Goal: Task Accomplishment & Management: Use online tool/utility

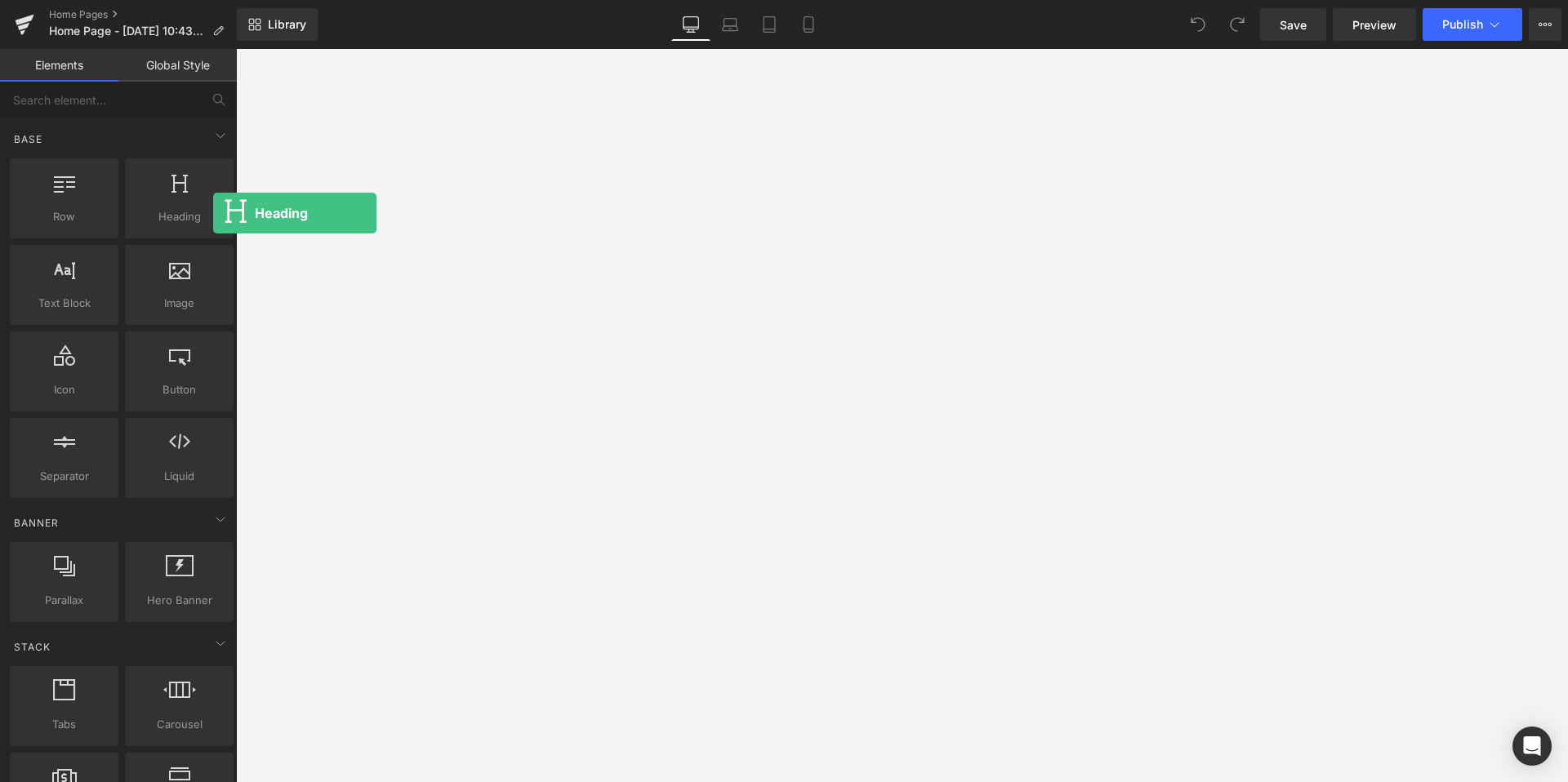
drag, startPoint x: 199, startPoint y: 211, endPoint x: 463, endPoint y: 356, distance: 301.2
click at [463, 356] on div "Heading You are previewing how the will restyle your page. You can not edit Ele…" at bounding box center [784, 394] width 1568 height 790
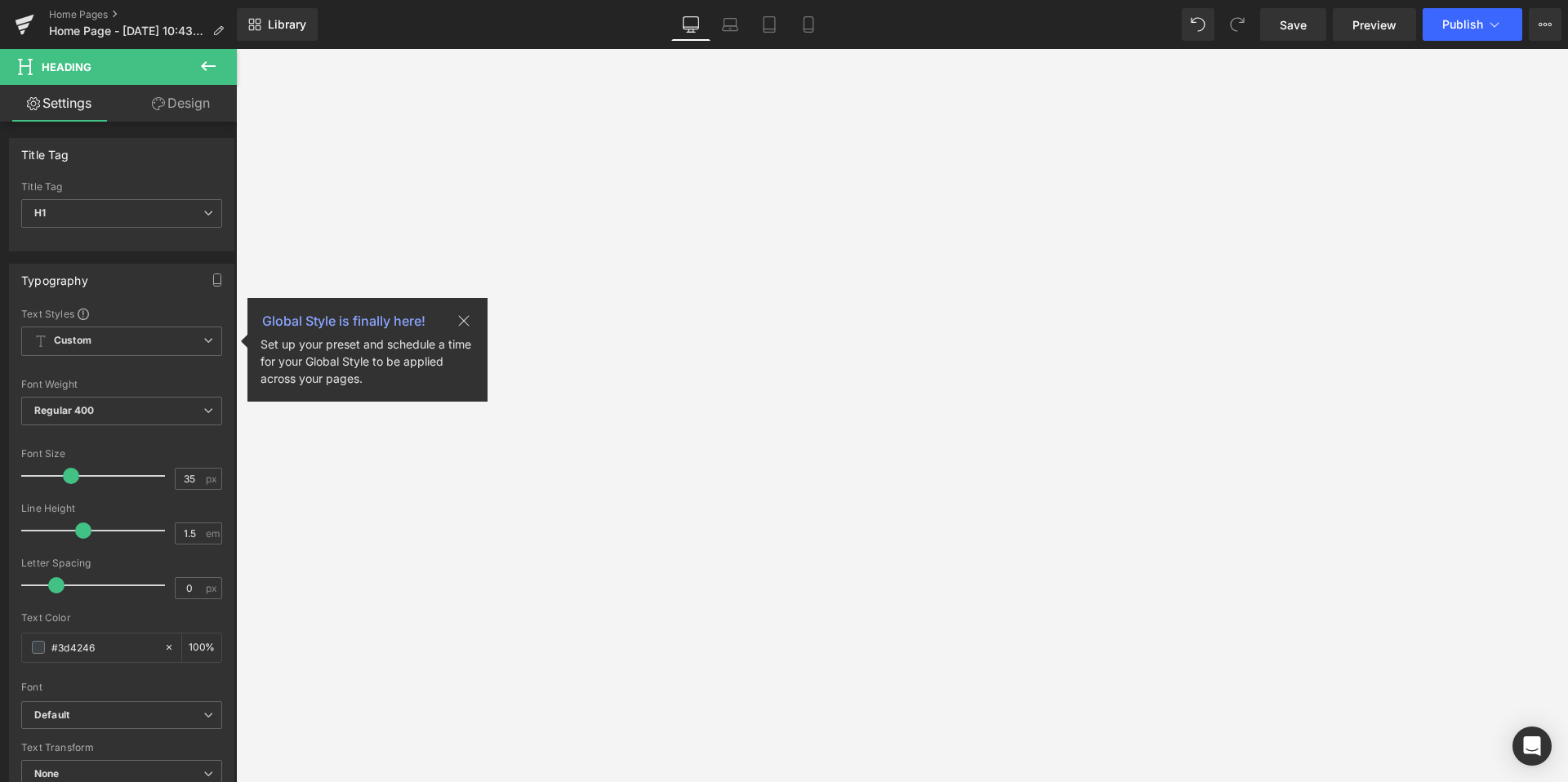
click at [209, 70] on icon at bounding box center [208, 66] width 20 height 20
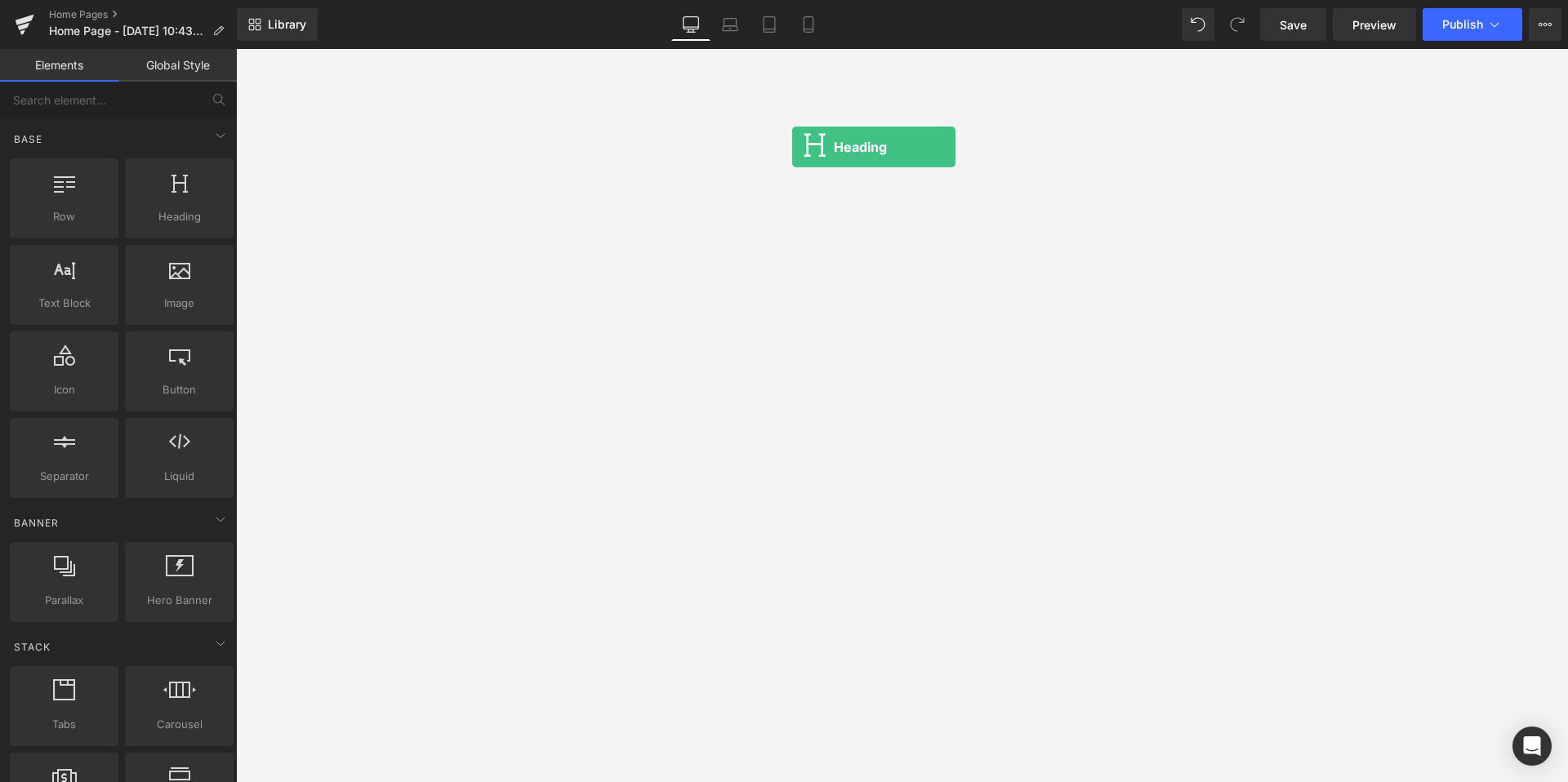
drag, startPoint x: 199, startPoint y: 206, endPoint x: 797, endPoint y: 146, distance: 601.0
click at [797, 146] on div "Heading You are previewing how the will restyle your page. You can not edit Ele…" at bounding box center [784, 394] width 1568 height 790
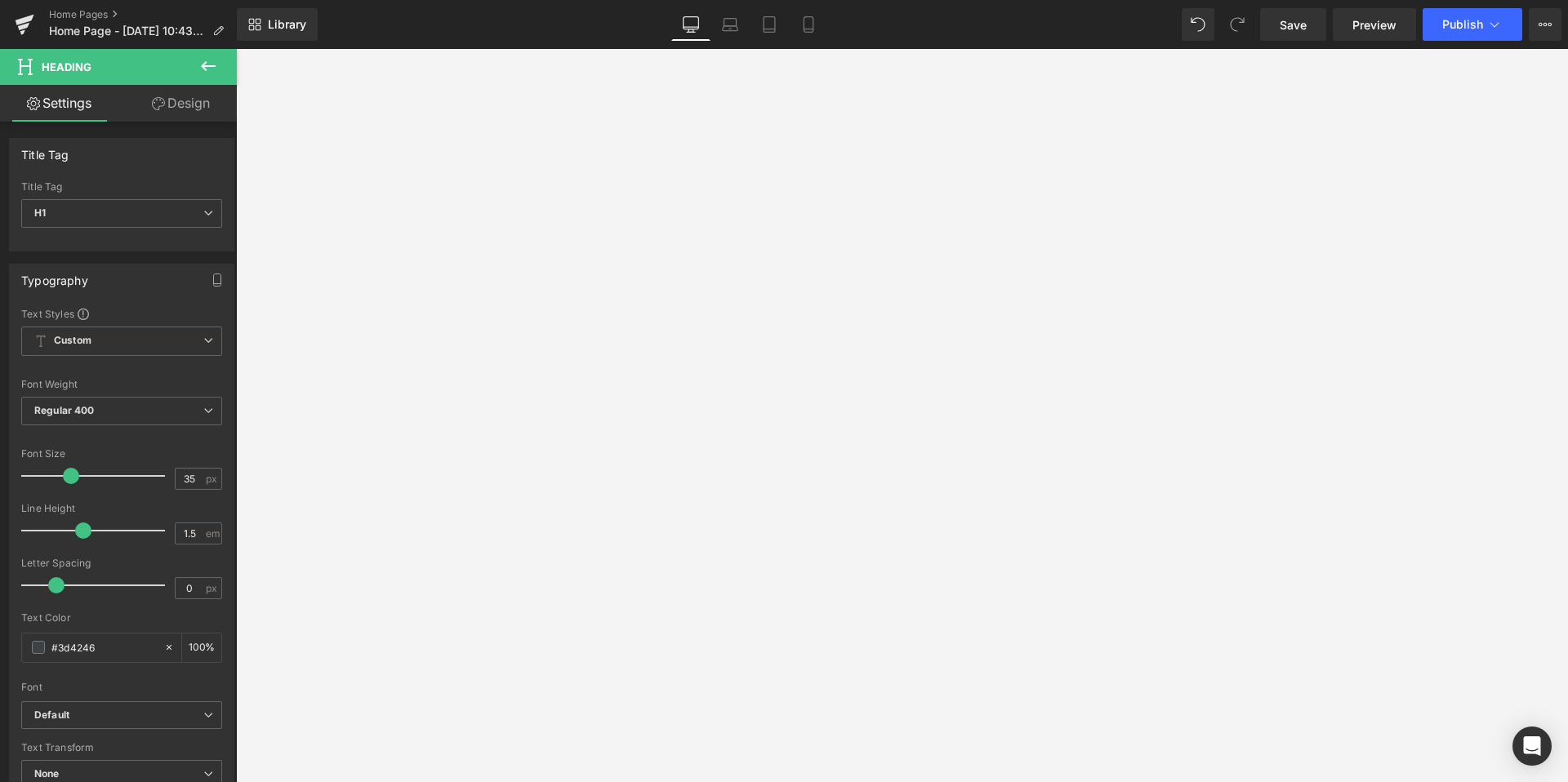
click at [293, 338] on div at bounding box center [902, 415] width 1332 height 733
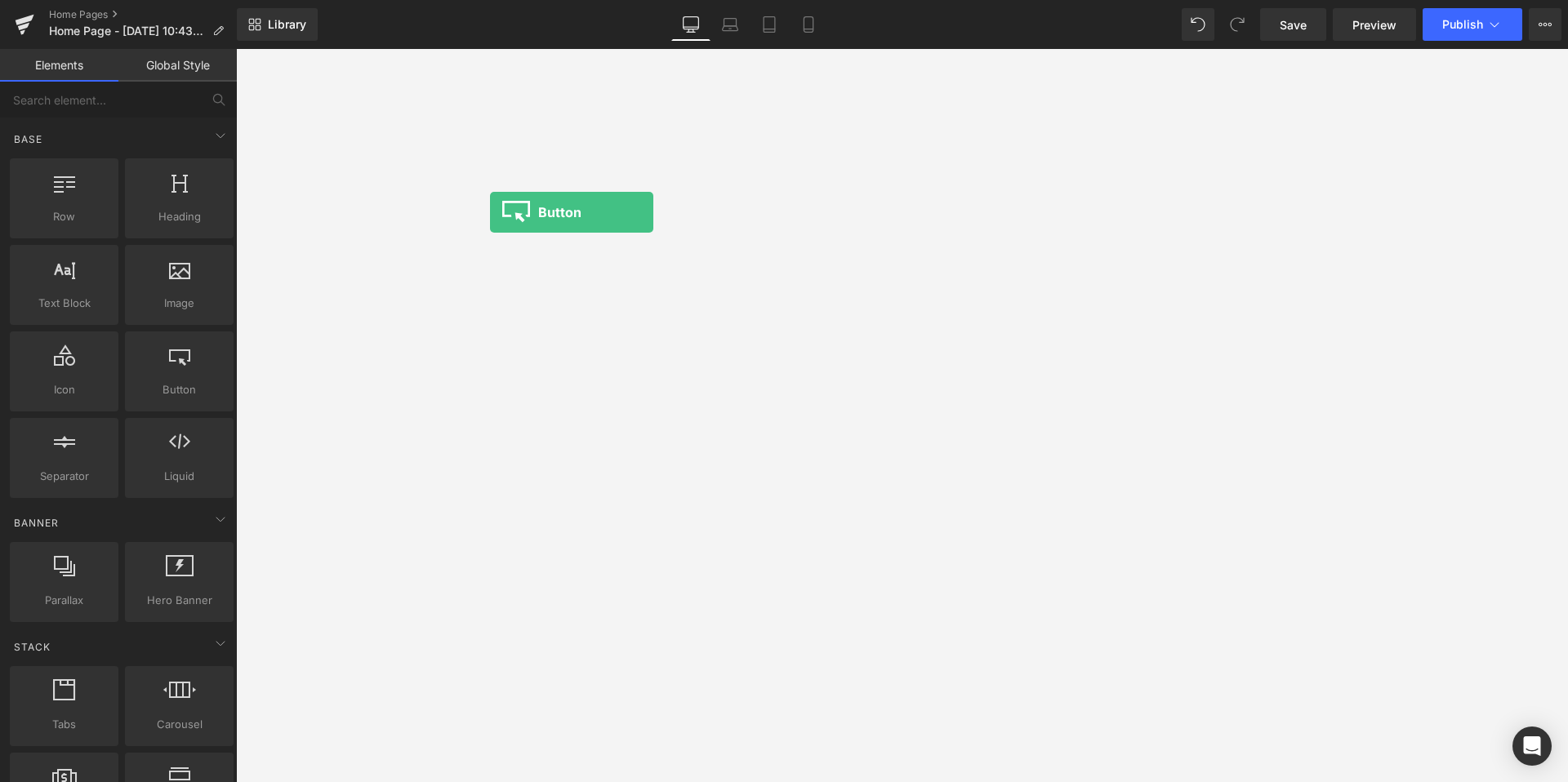
drag, startPoint x: 173, startPoint y: 385, endPoint x: 492, endPoint y: 212, distance: 362.9
click at [492, 212] on div "Button You are previewing how the will restyle your page. You can not edit Elem…" at bounding box center [784, 394] width 1568 height 790
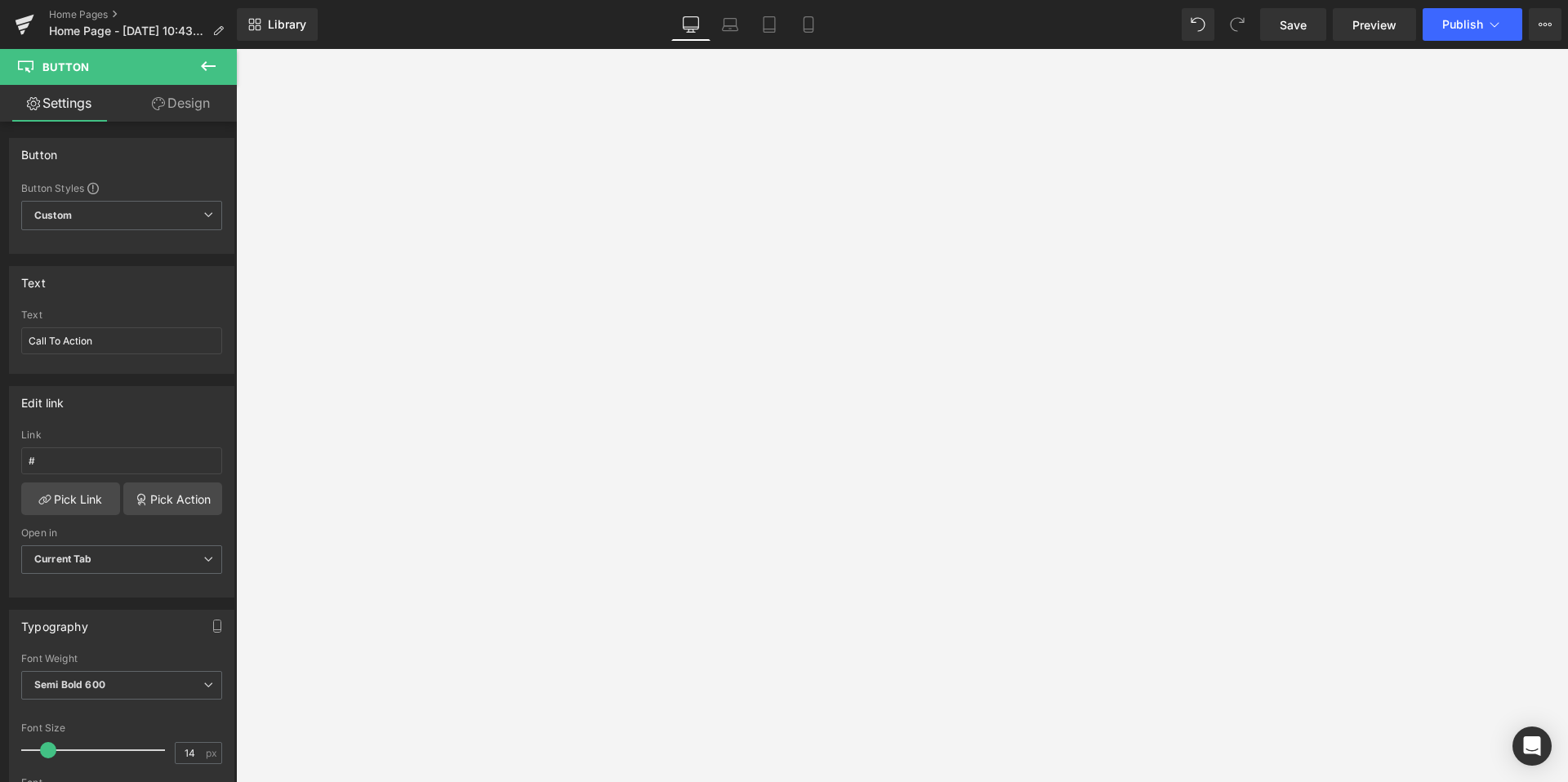
click at [212, 75] on icon at bounding box center [208, 66] width 20 height 20
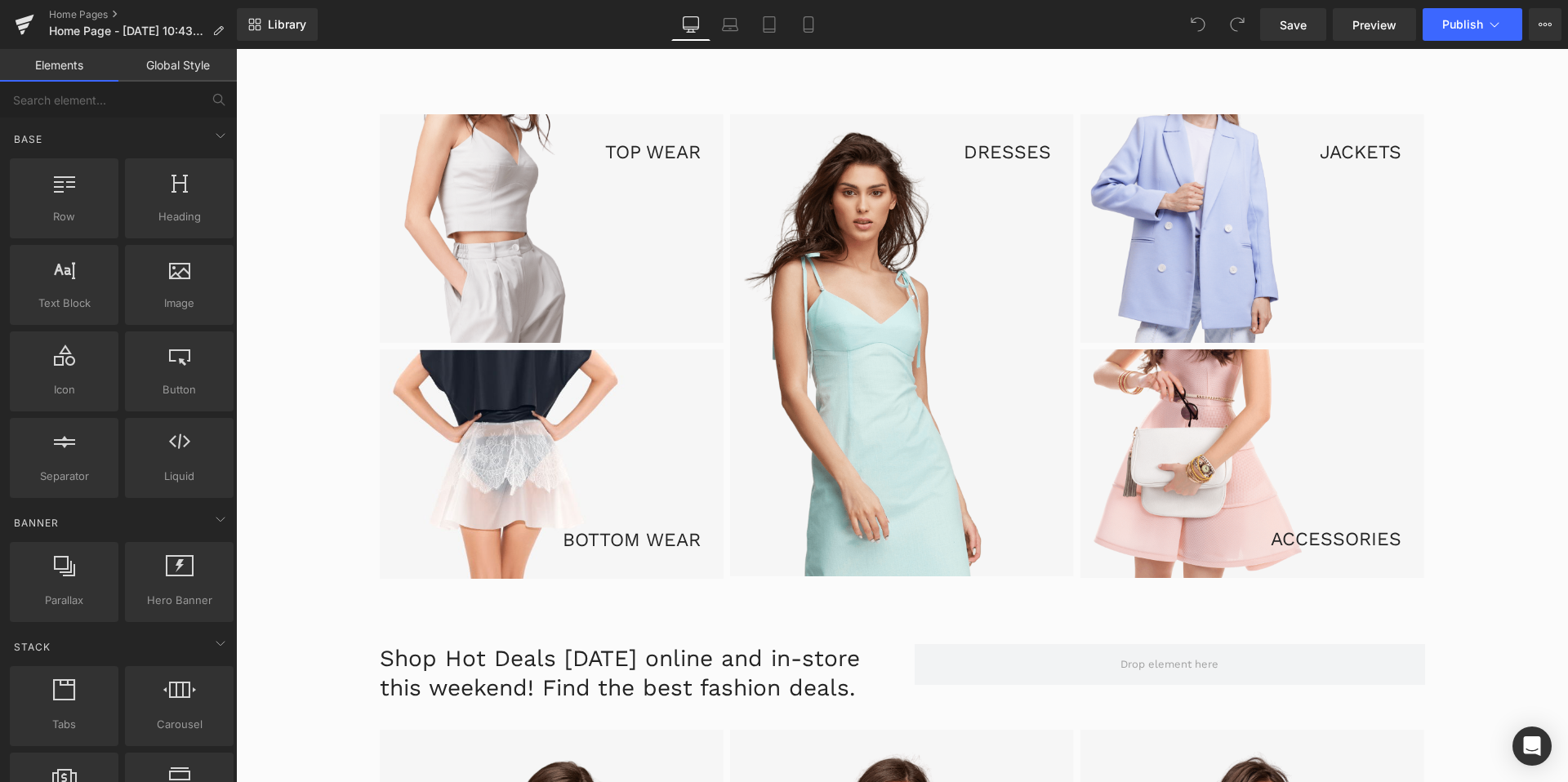
scroll to position [1017, 0]
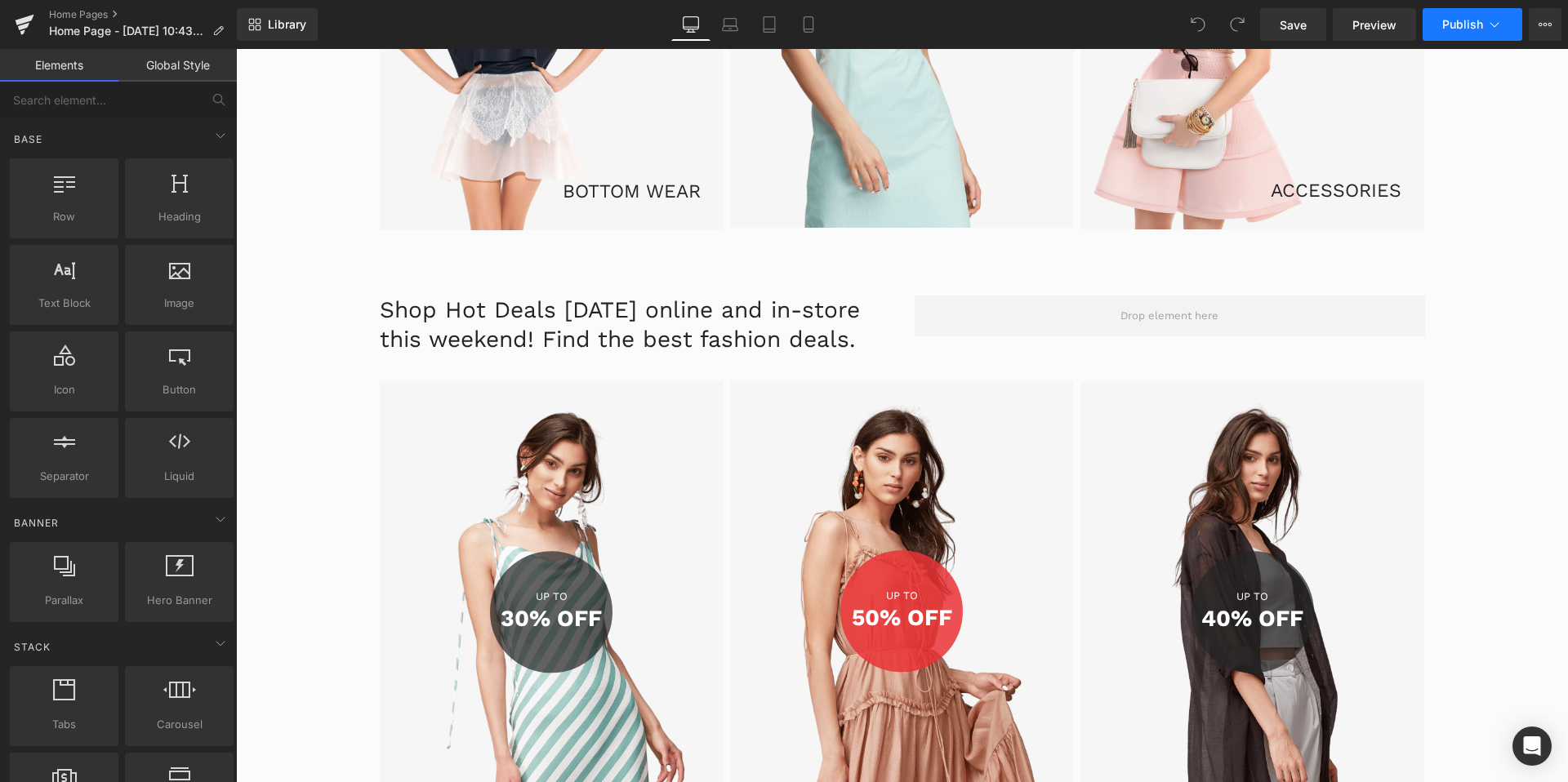
click at [1441, 27] on button "Publish" at bounding box center [1472, 24] width 100 height 33
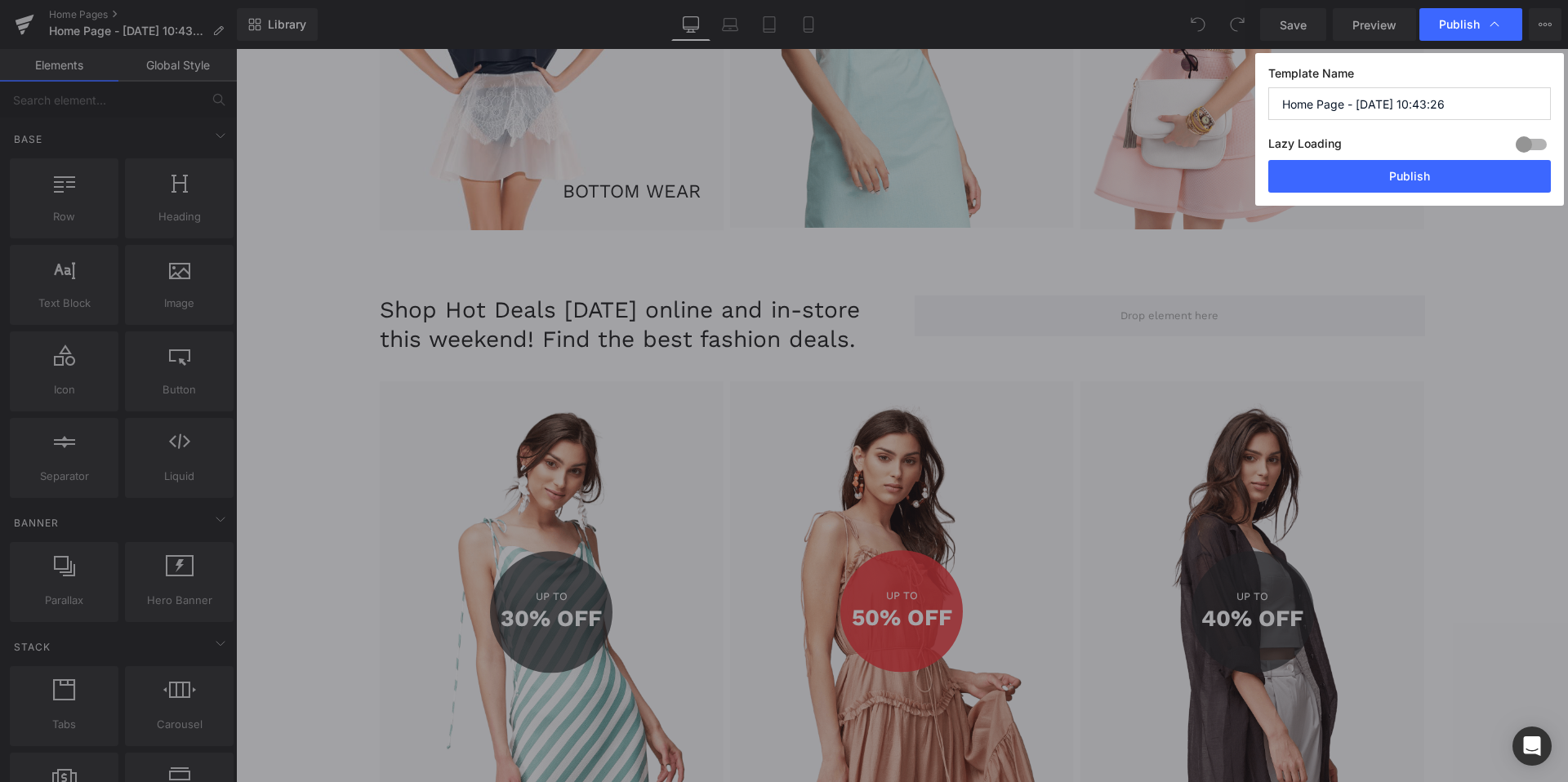
click at [1544, 147] on div at bounding box center [1531, 145] width 39 height 26
click at [1463, 182] on button "Publish" at bounding box center [1409, 177] width 283 height 33
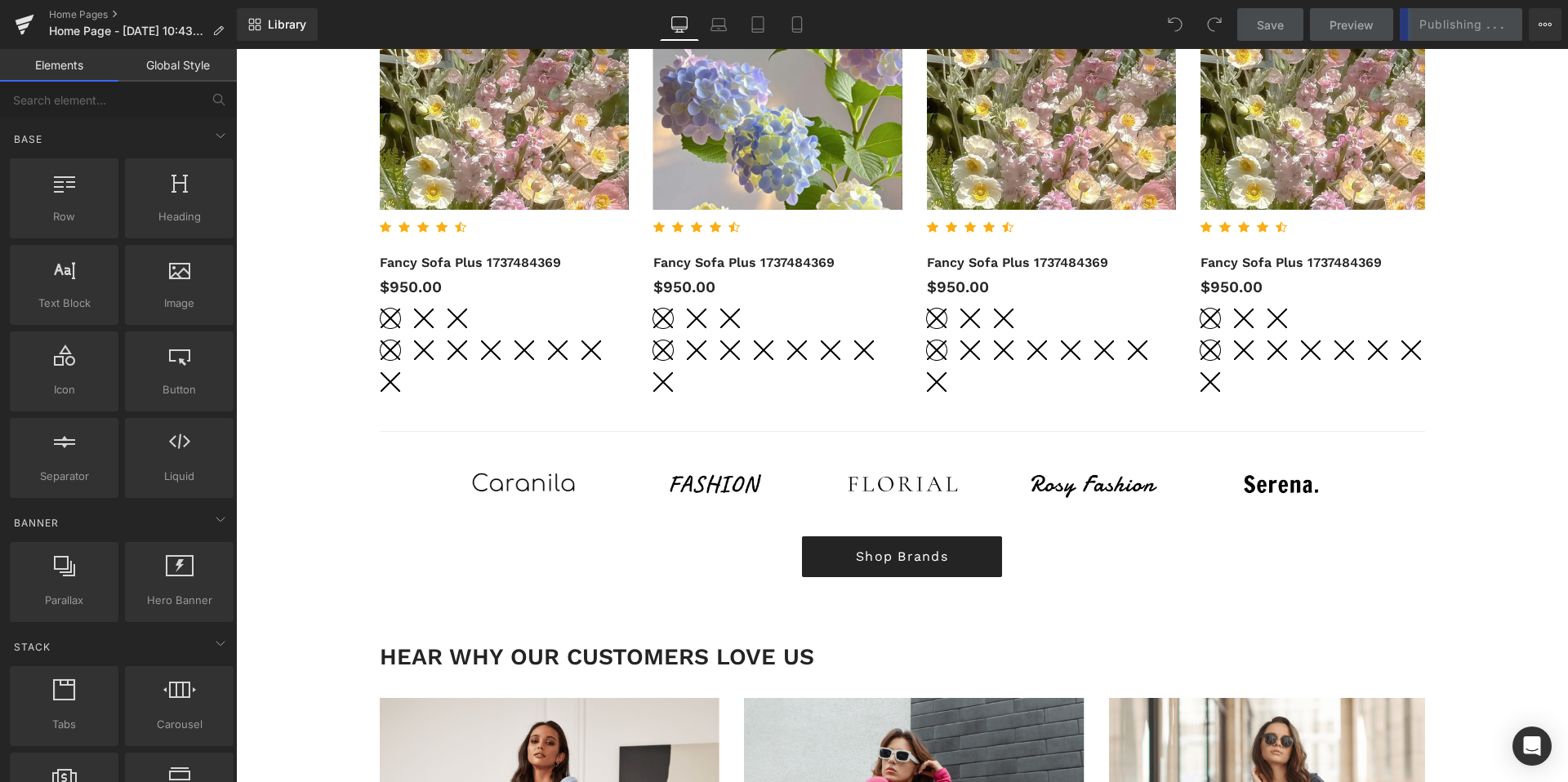
scroll to position [2838, 0]
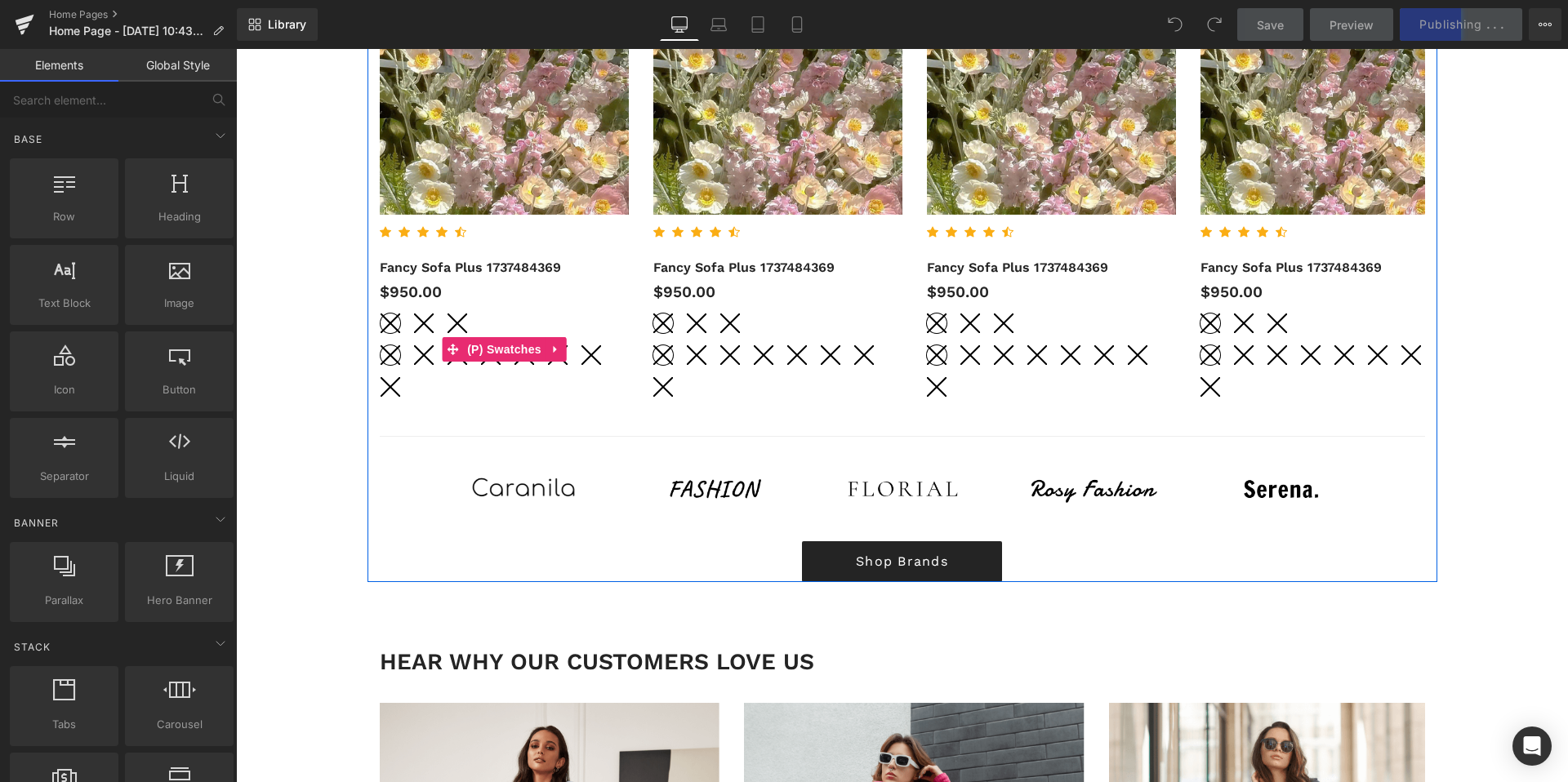
click at [489, 331] on div "to nhỏ vừa" at bounding box center [505, 329] width 248 height 32
click at [488, 349] on span "(P) Swatches" at bounding box center [504, 349] width 82 height 24
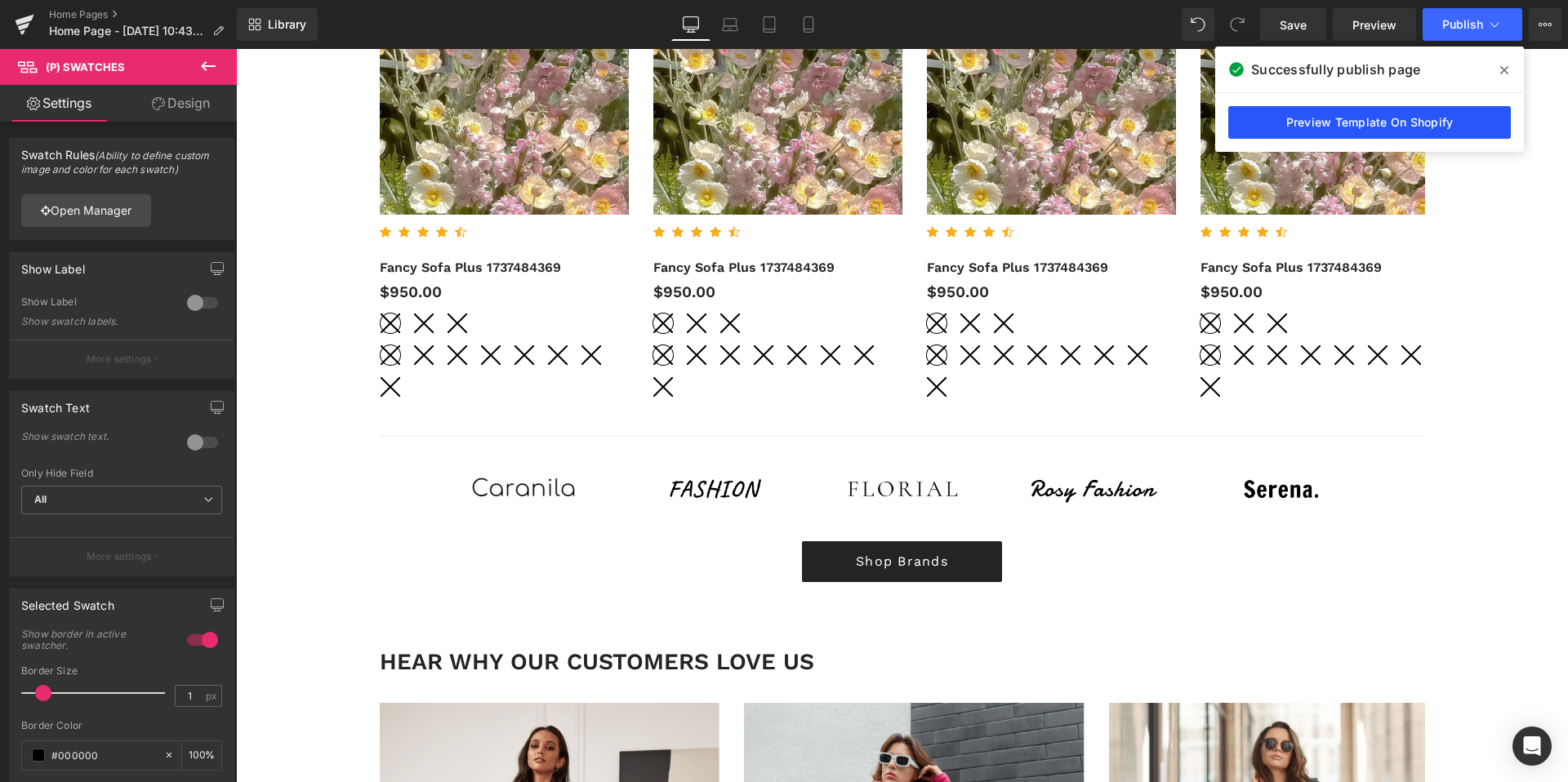
click at [1308, 133] on link "Preview Template On Shopify" at bounding box center [1369, 122] width 283 height 33
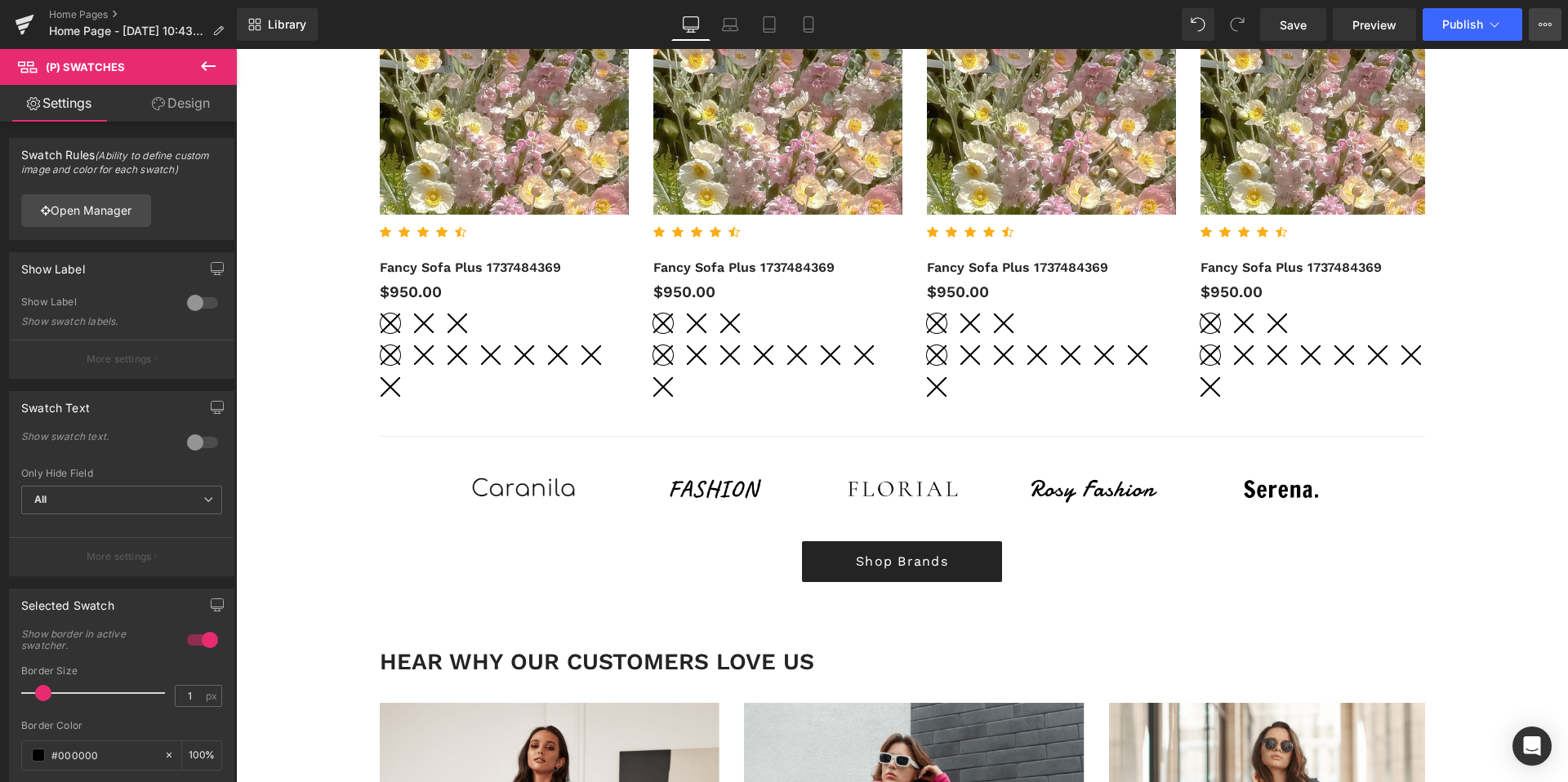
click at [1548, 27] on icon at bounding box center [1545, 24] width 13 height 13
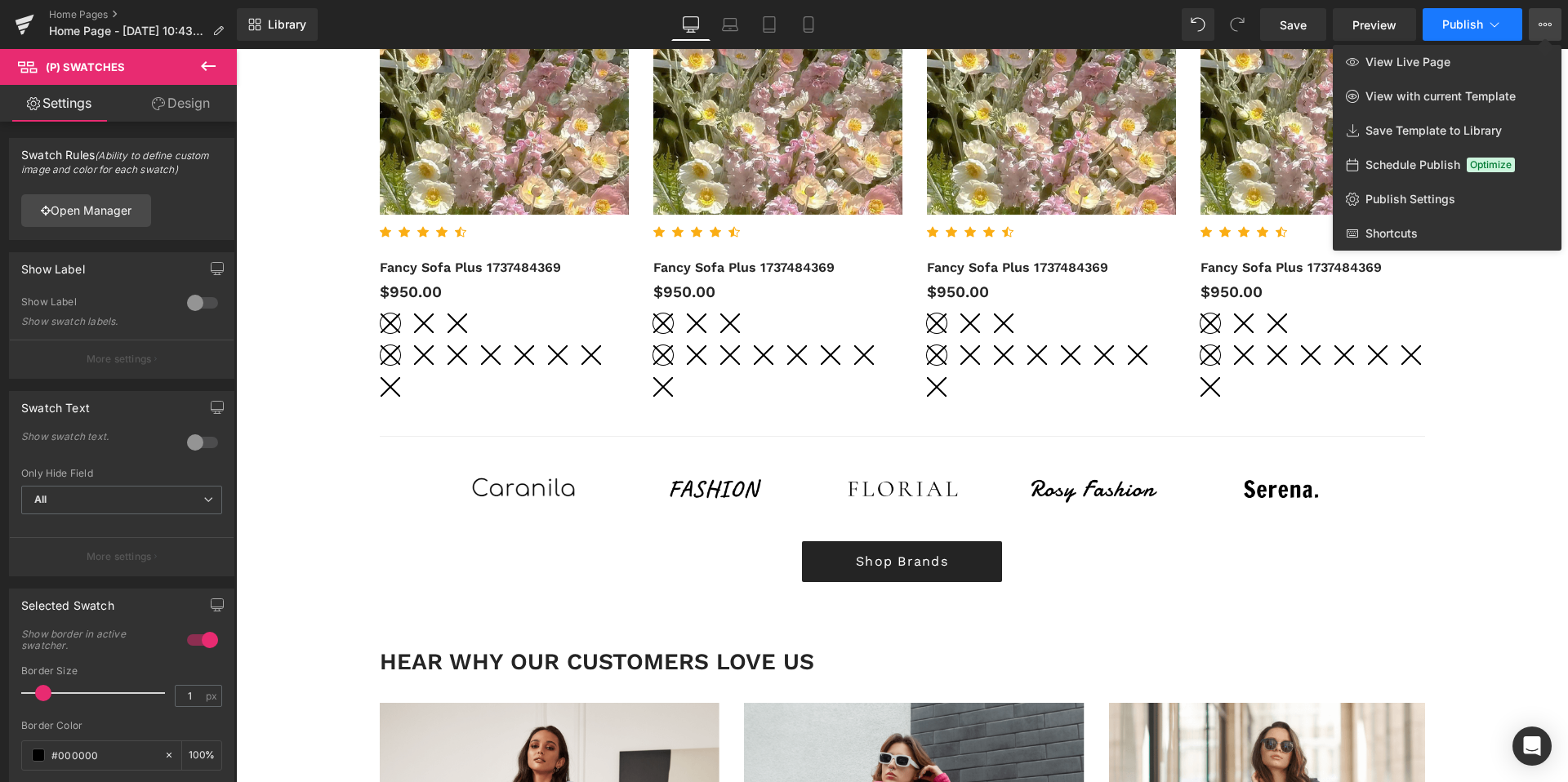
click at [1468, 31] on button "Publish" at bounding box center [1472, 24] width 100 height 33
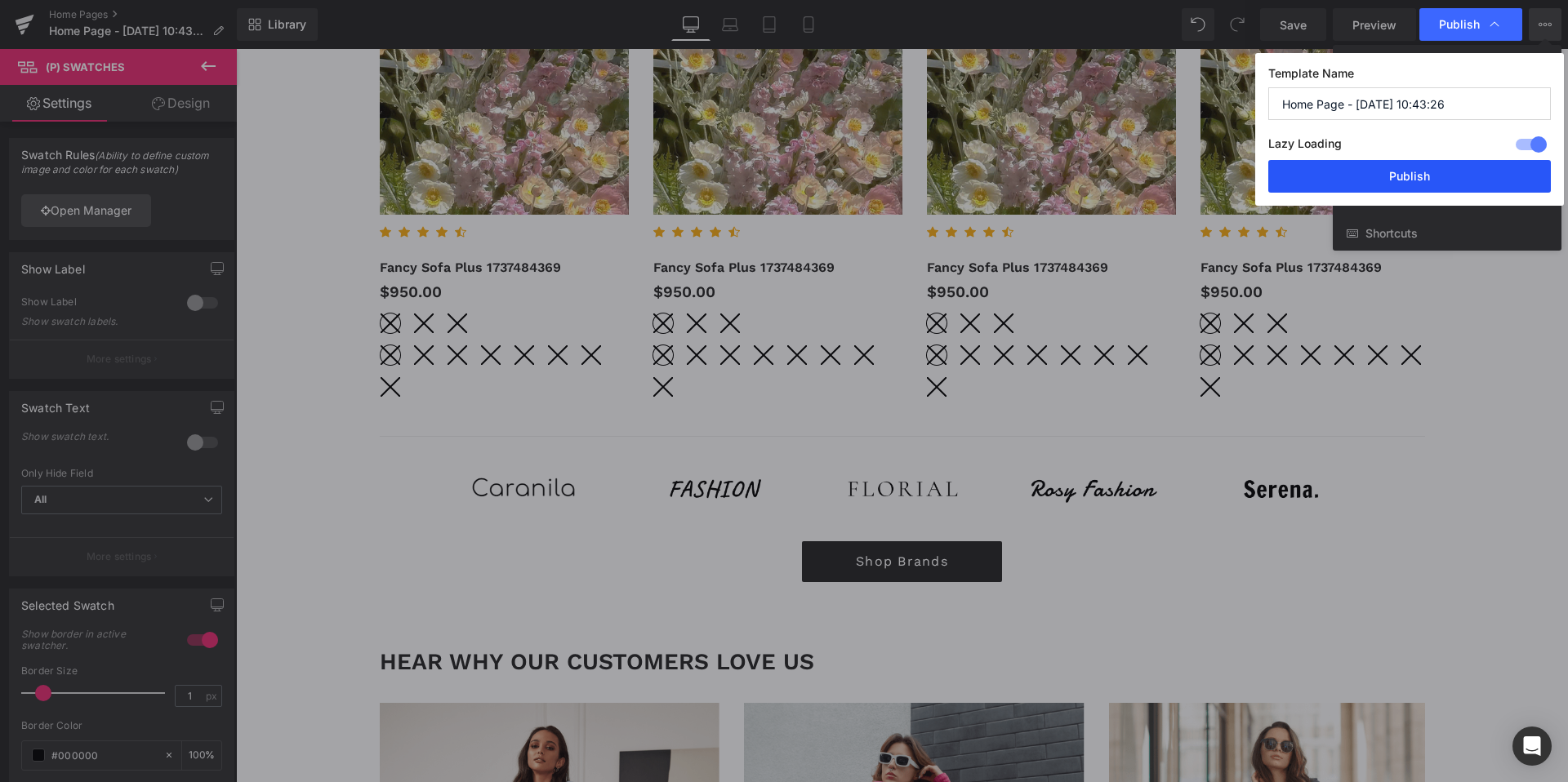
click at [1382, 173] on button "Publish" at bounding box center [1409, 177] width 283 height 33
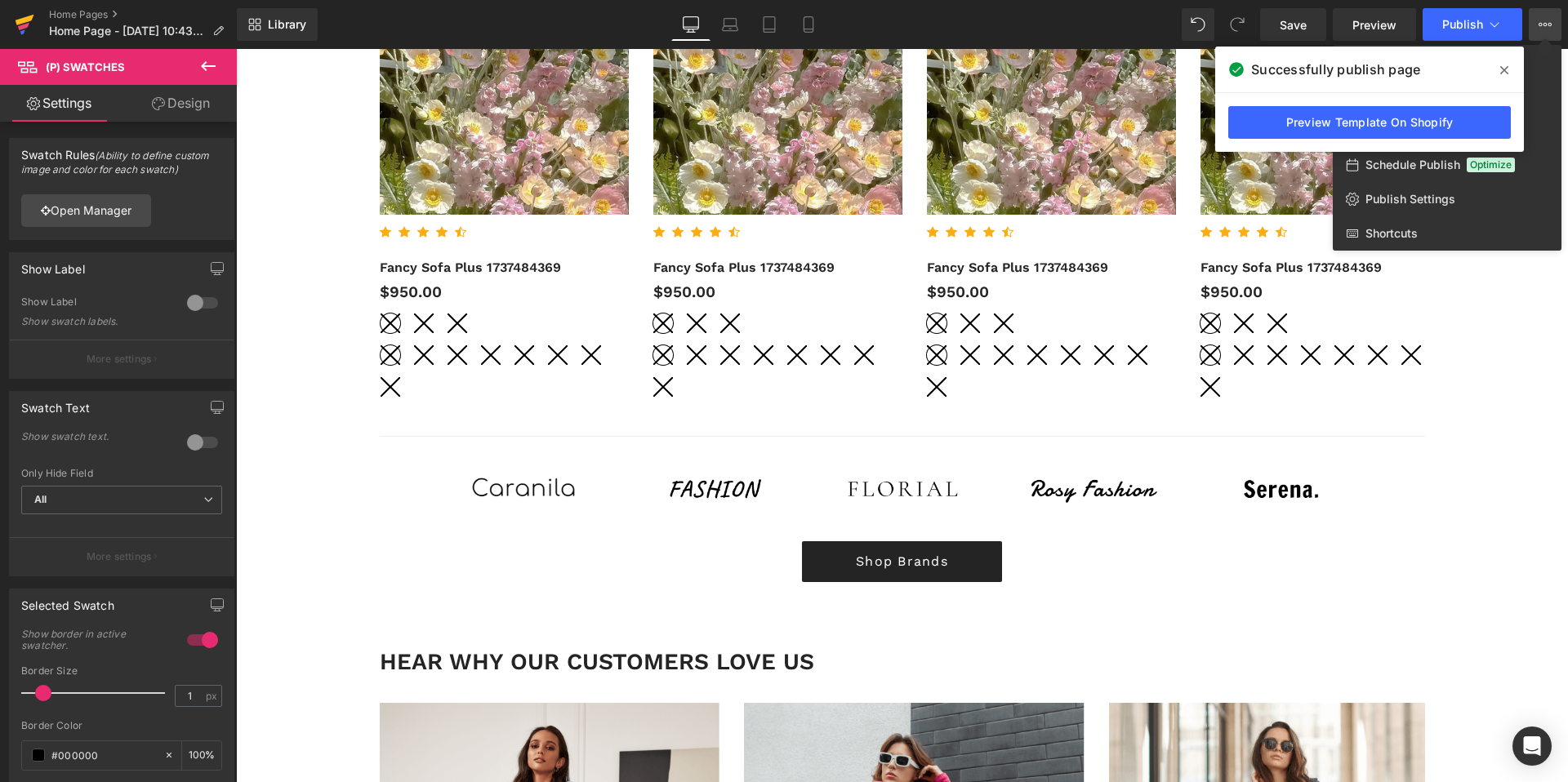
click at [19, 28] on icon at bounding box center [23, 26] width 11 height 7
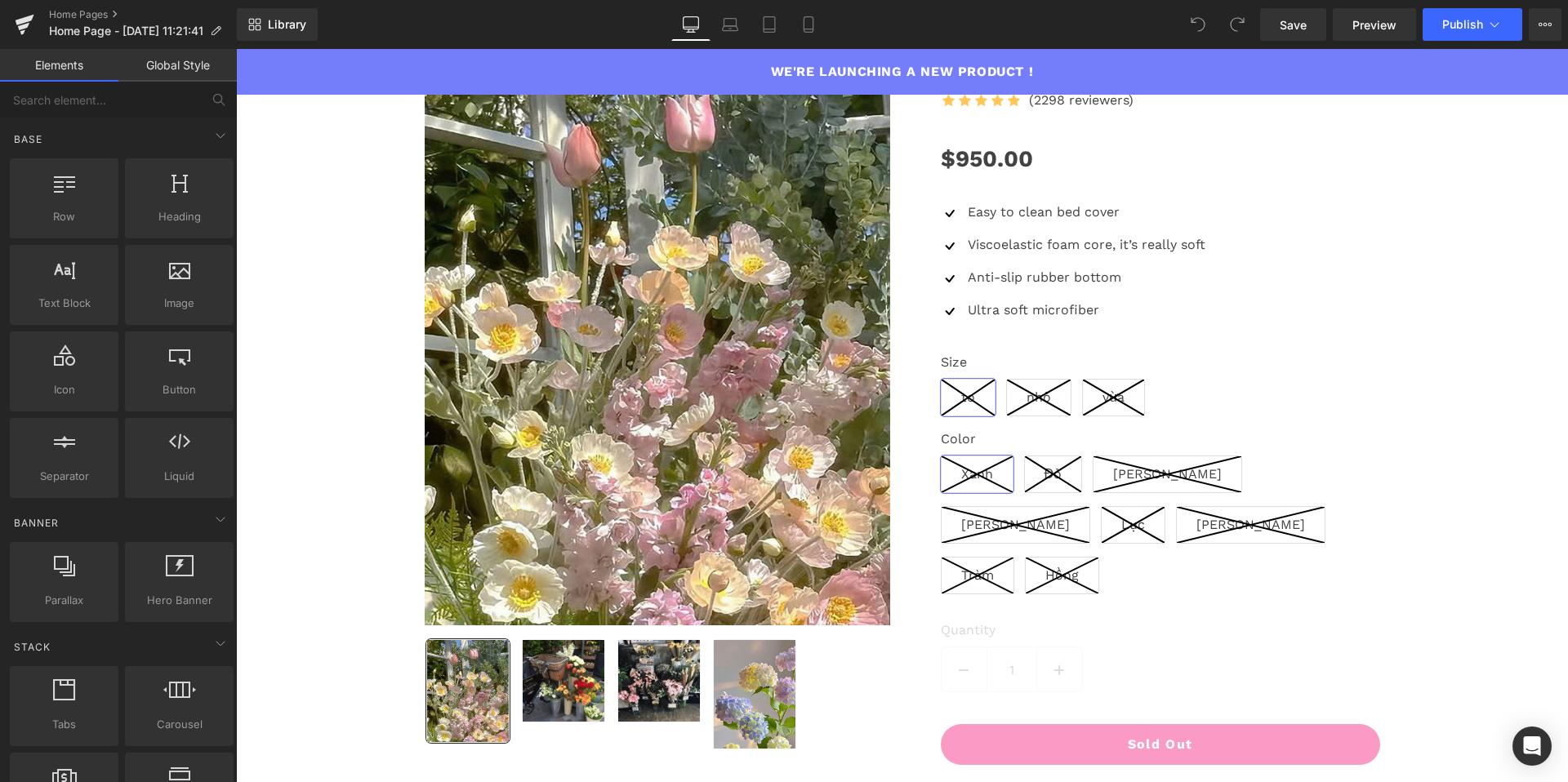
scroll to position [1420, 0]
click at [1461, 35] on button "Publish" at bounding box center [1472, 24] width 100 height 33
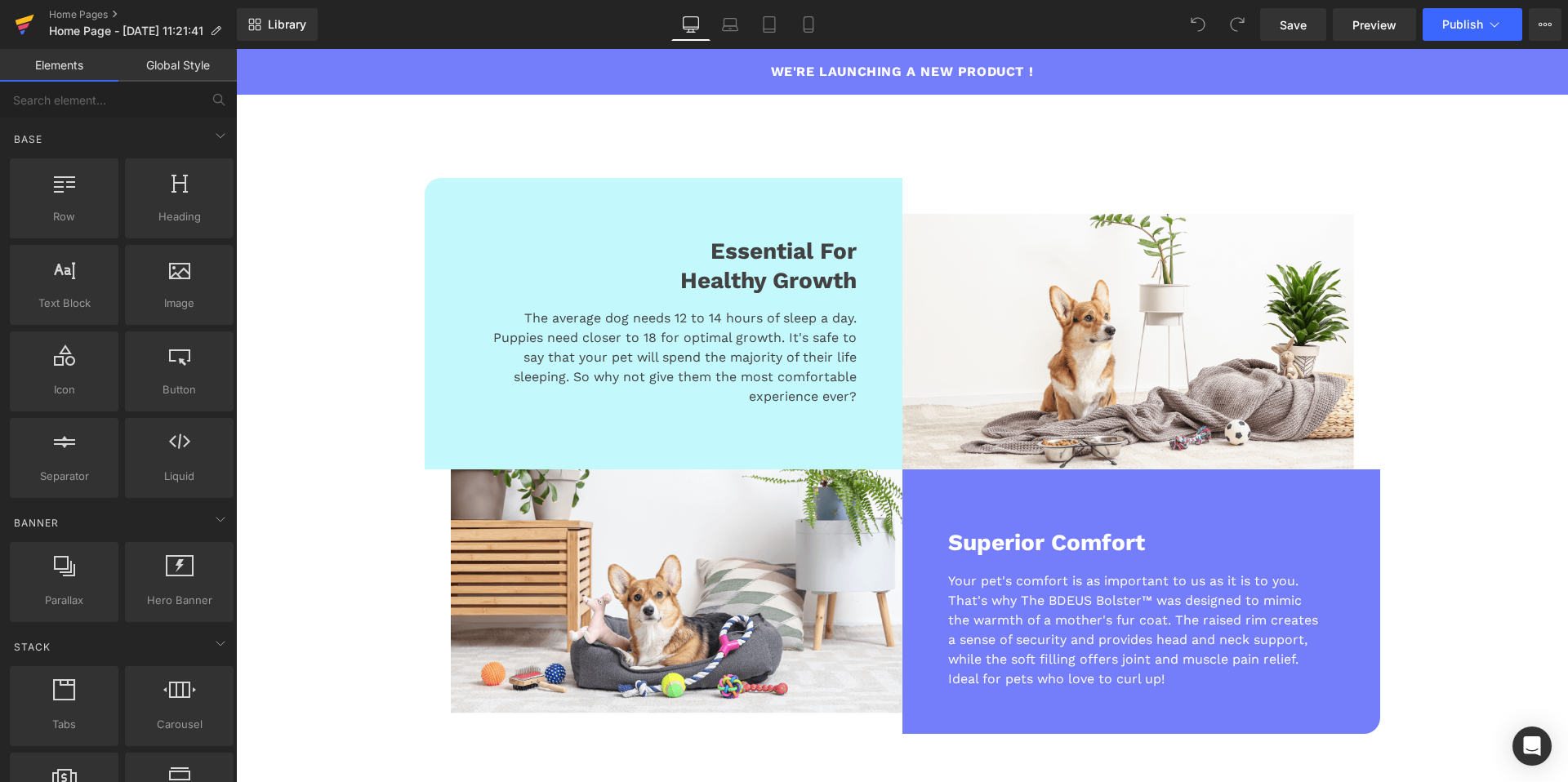
scroll to position [1681, 0]
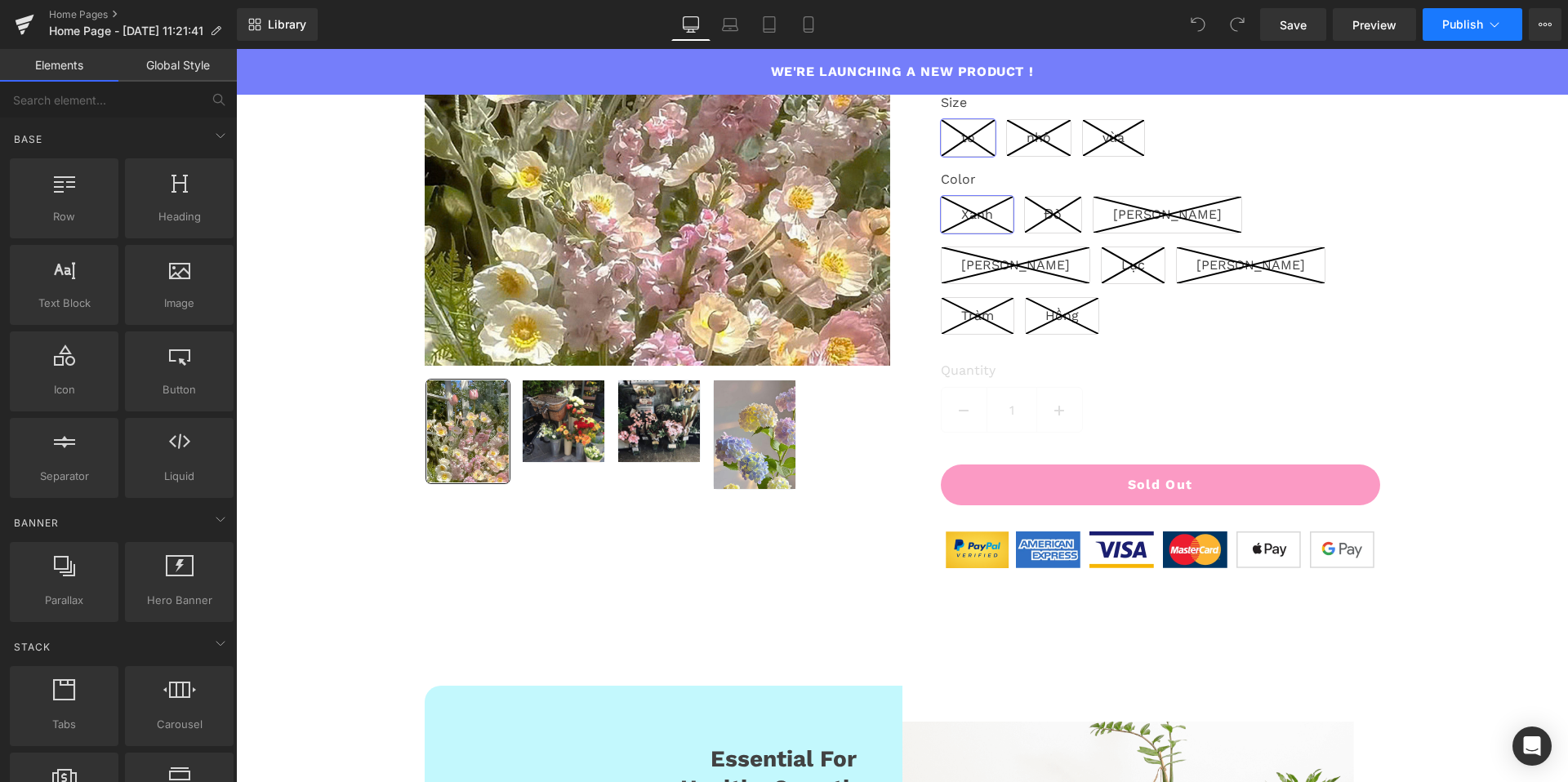
click at [1447, 29] on span "Publish" at bounding box center [1462, 24] width 41 height 13
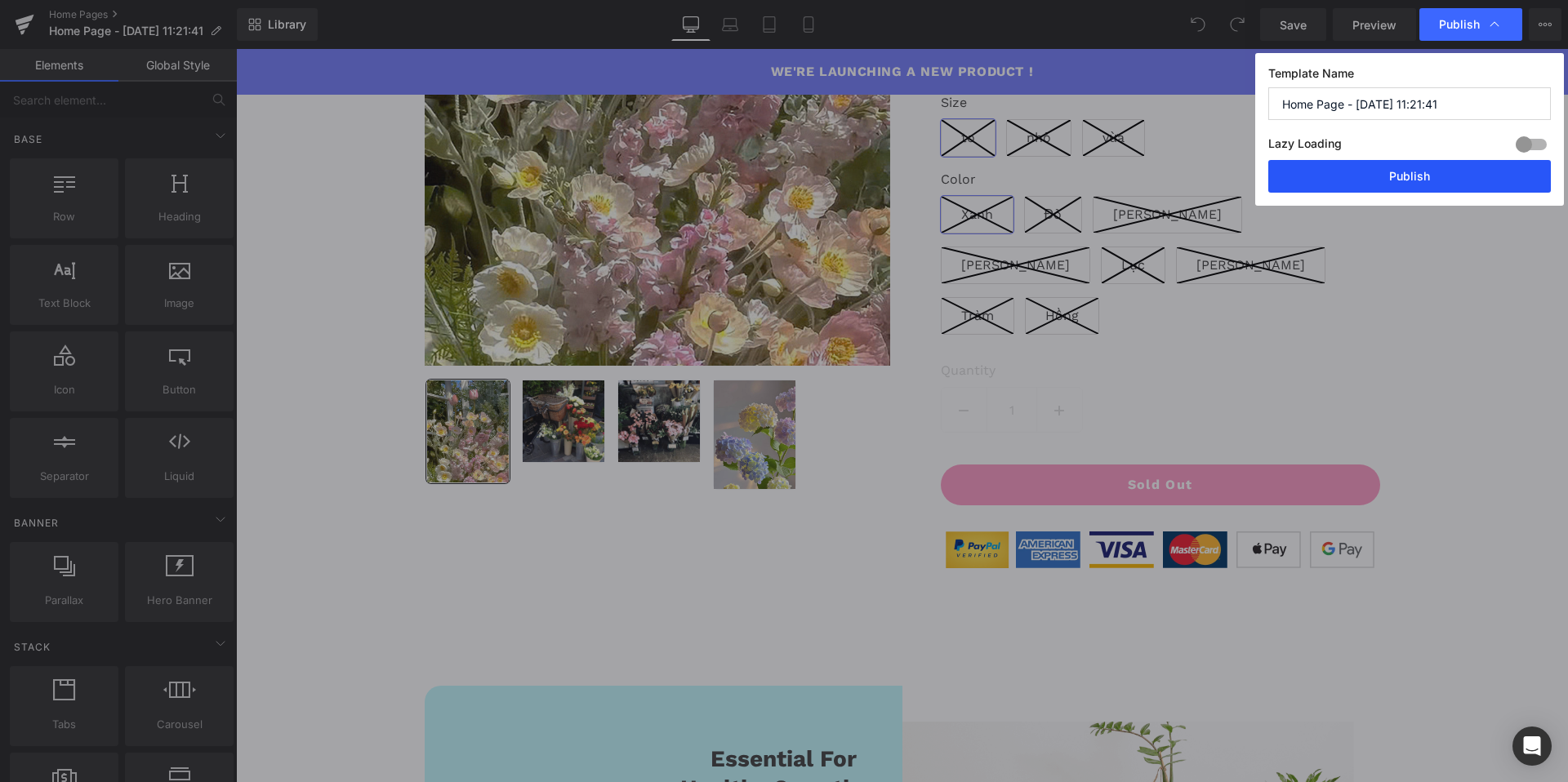
click at [1384, 182] on button "Publish" at bounding box center [1409, 177] width 283 height 33
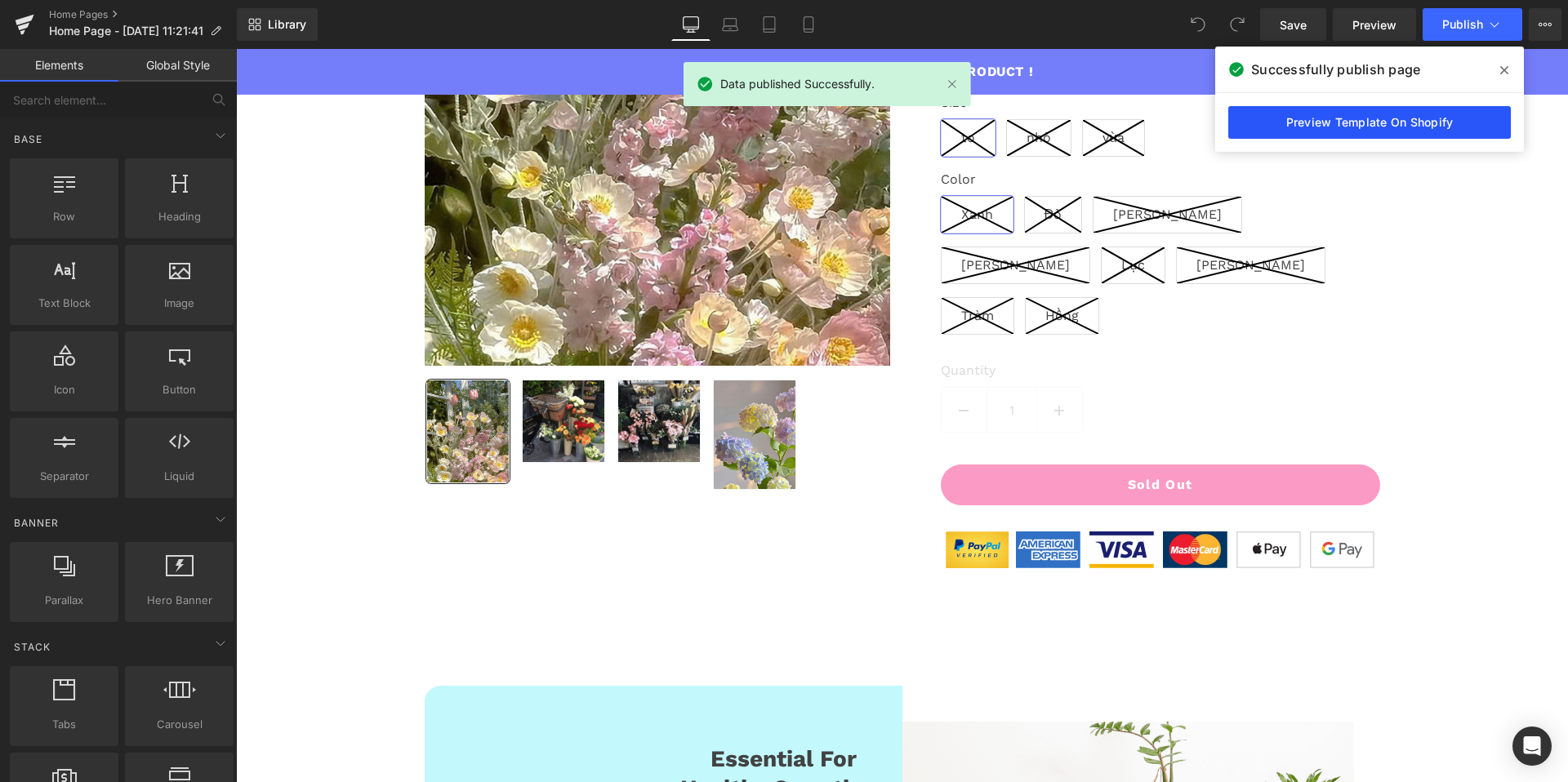
click at [1378, 134] on link "Preview Template On Shopify" at bounding box center [1369, 122] width 283 height 33
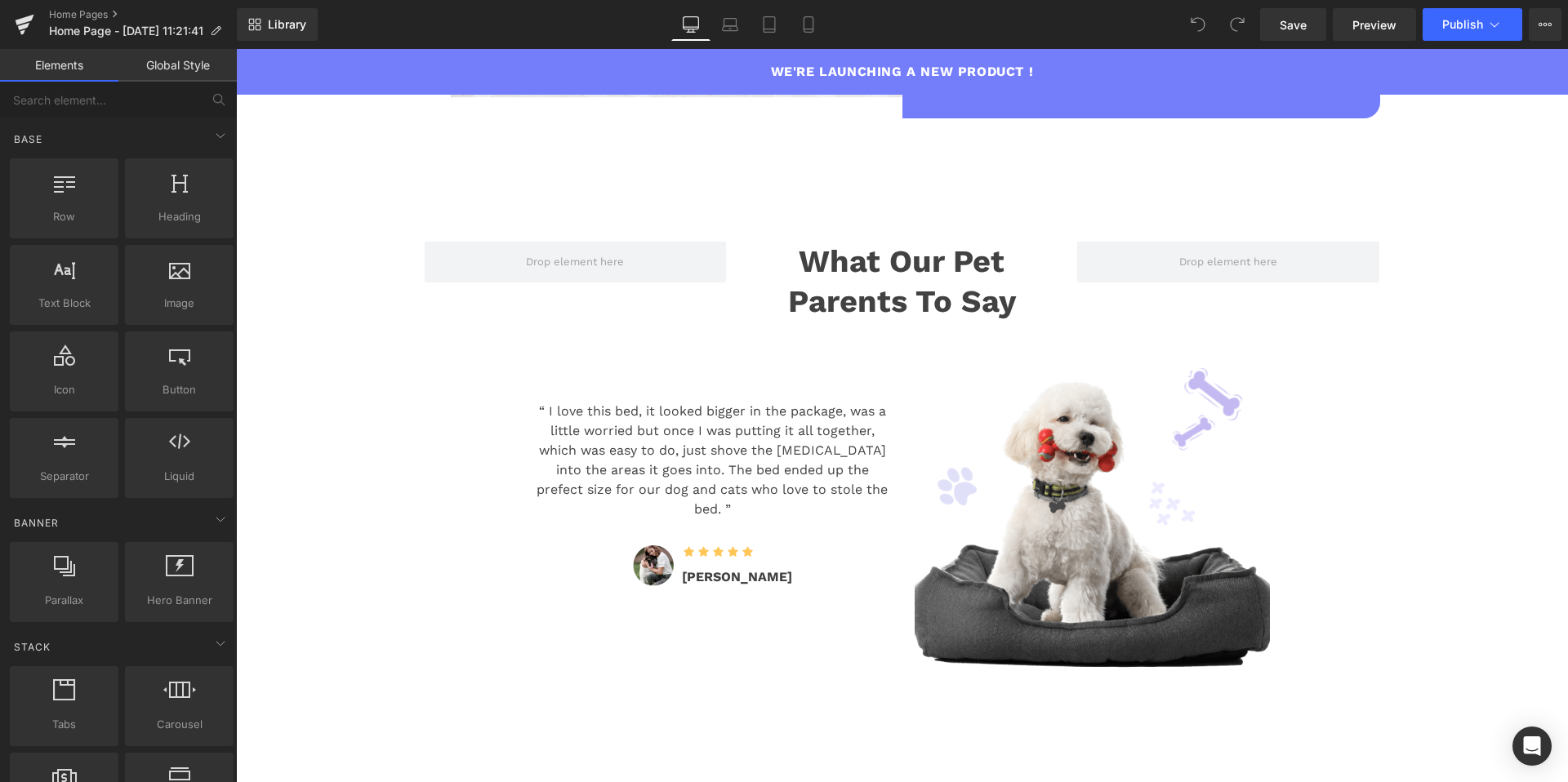
scroll to position [2743, 0]
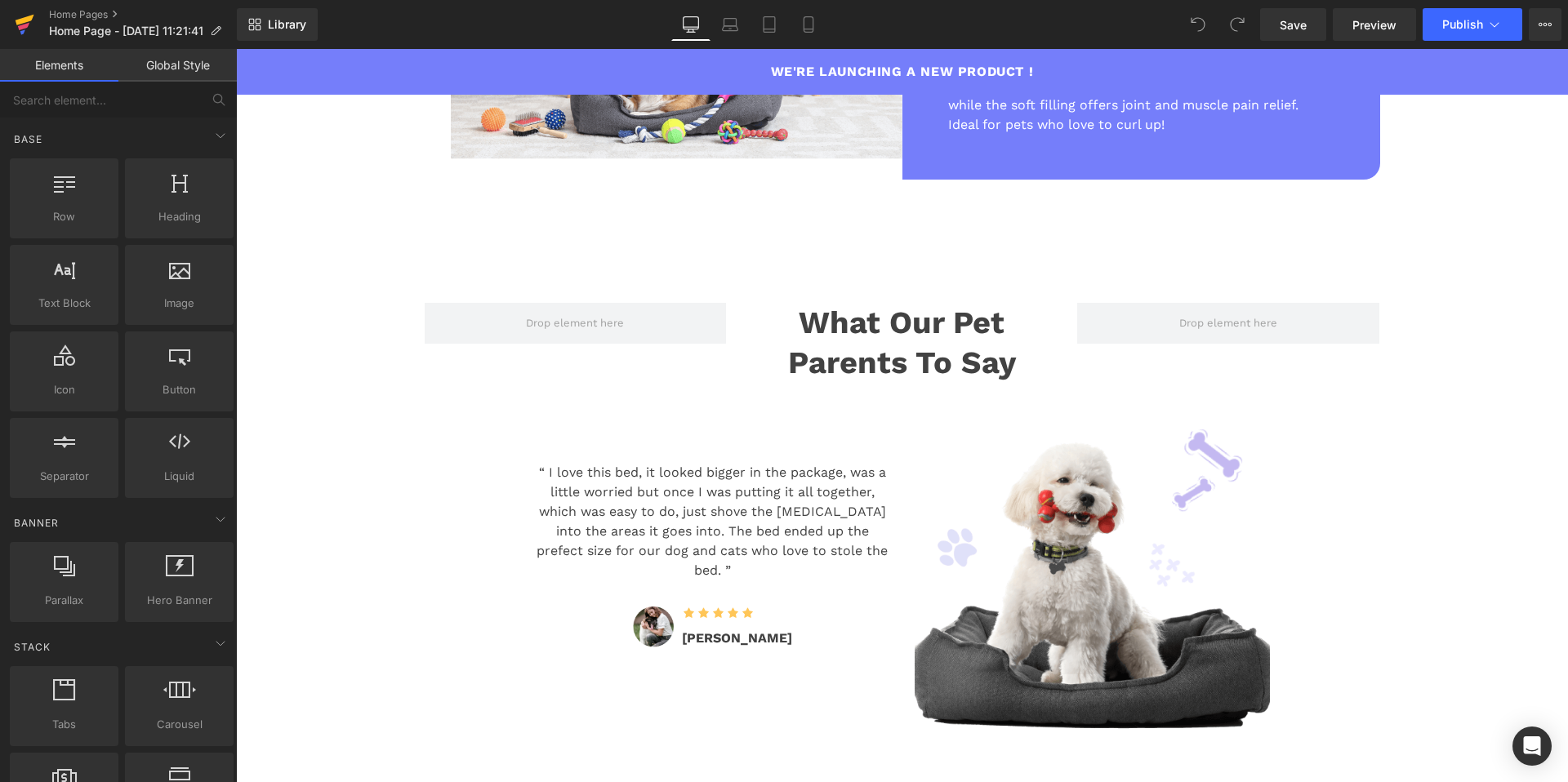
click at [27, 23] on icon at bounding box center [23, 26] width 11 height 7
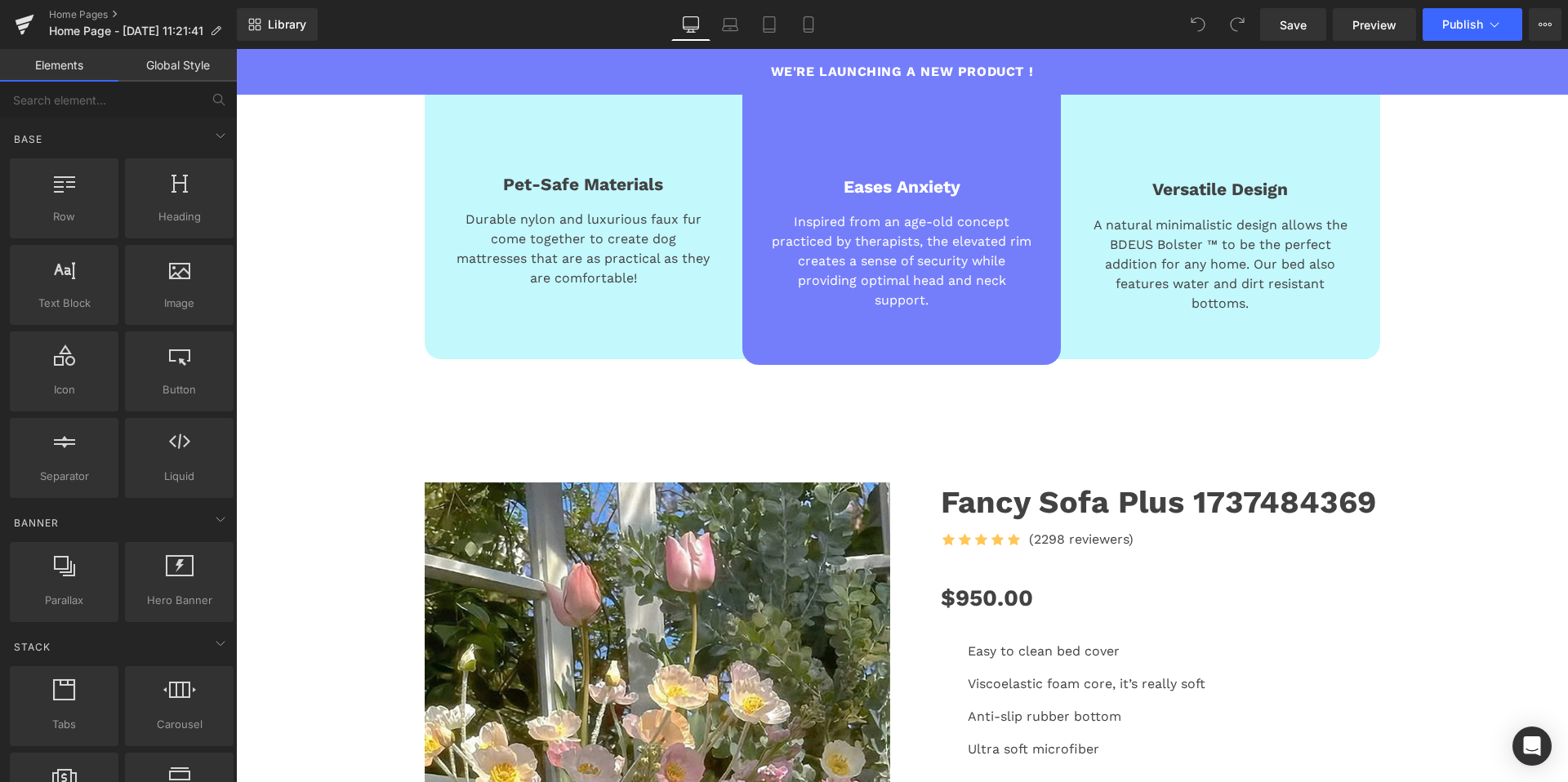
scroll to position [990, 0]
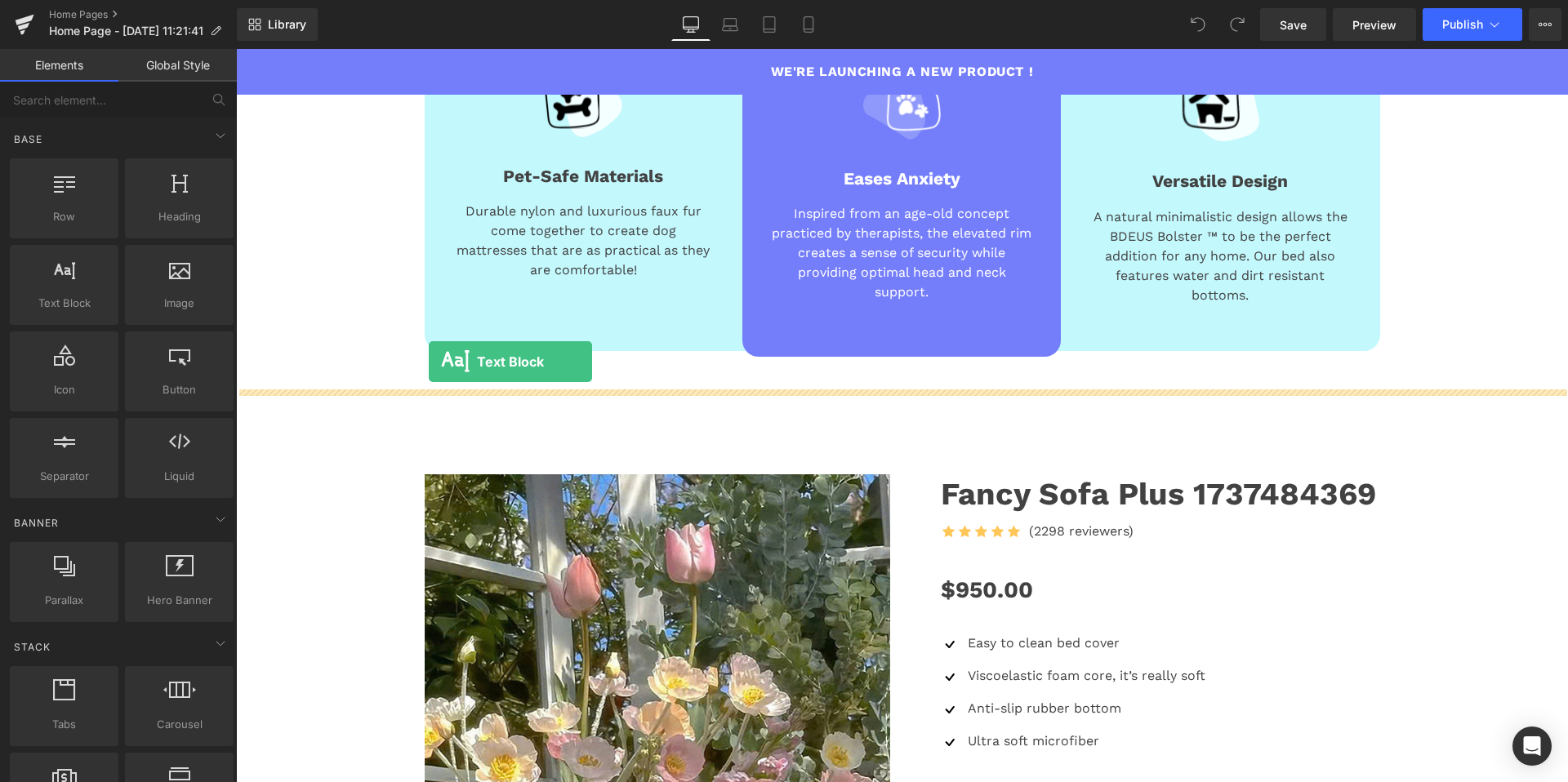
drag, startPoint x: 304, startPoint y: 344, endPoint x: 428, endPoint y: 362, distance: 125.3
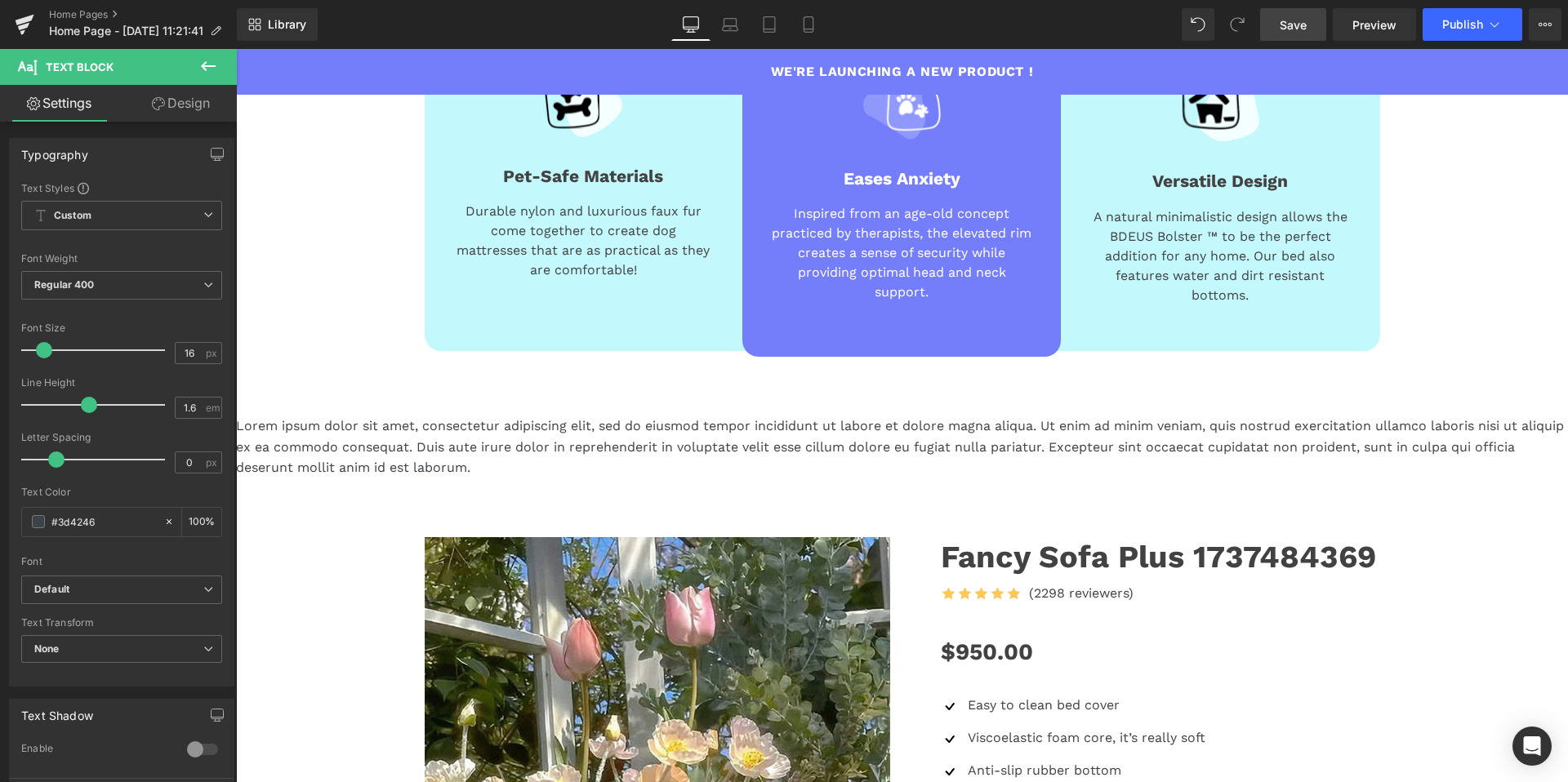
click at [1294, 28] on span "Save" at bounding box center [1292, 25] width 27 height 17
click at [1387, 36] on link "Preview" at bounding box center [1375, 24] width 83 height 33
click at [1477, 20] on span "Publish" at bounding box center [1462, 24] width 41 height 13
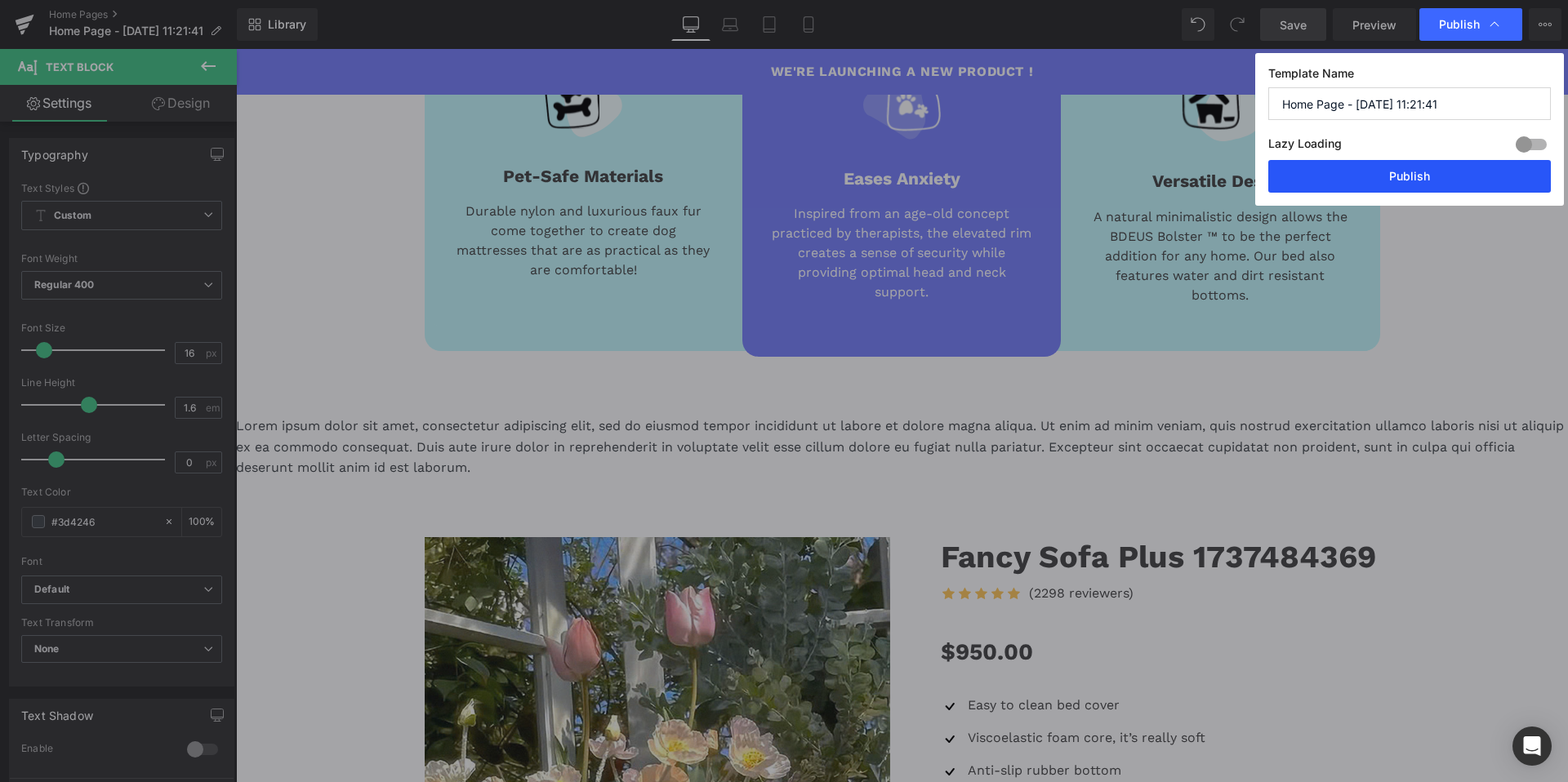
click at [1374, 180] on button "Publish" at bounding box center [1409, 177] width 283 height 33
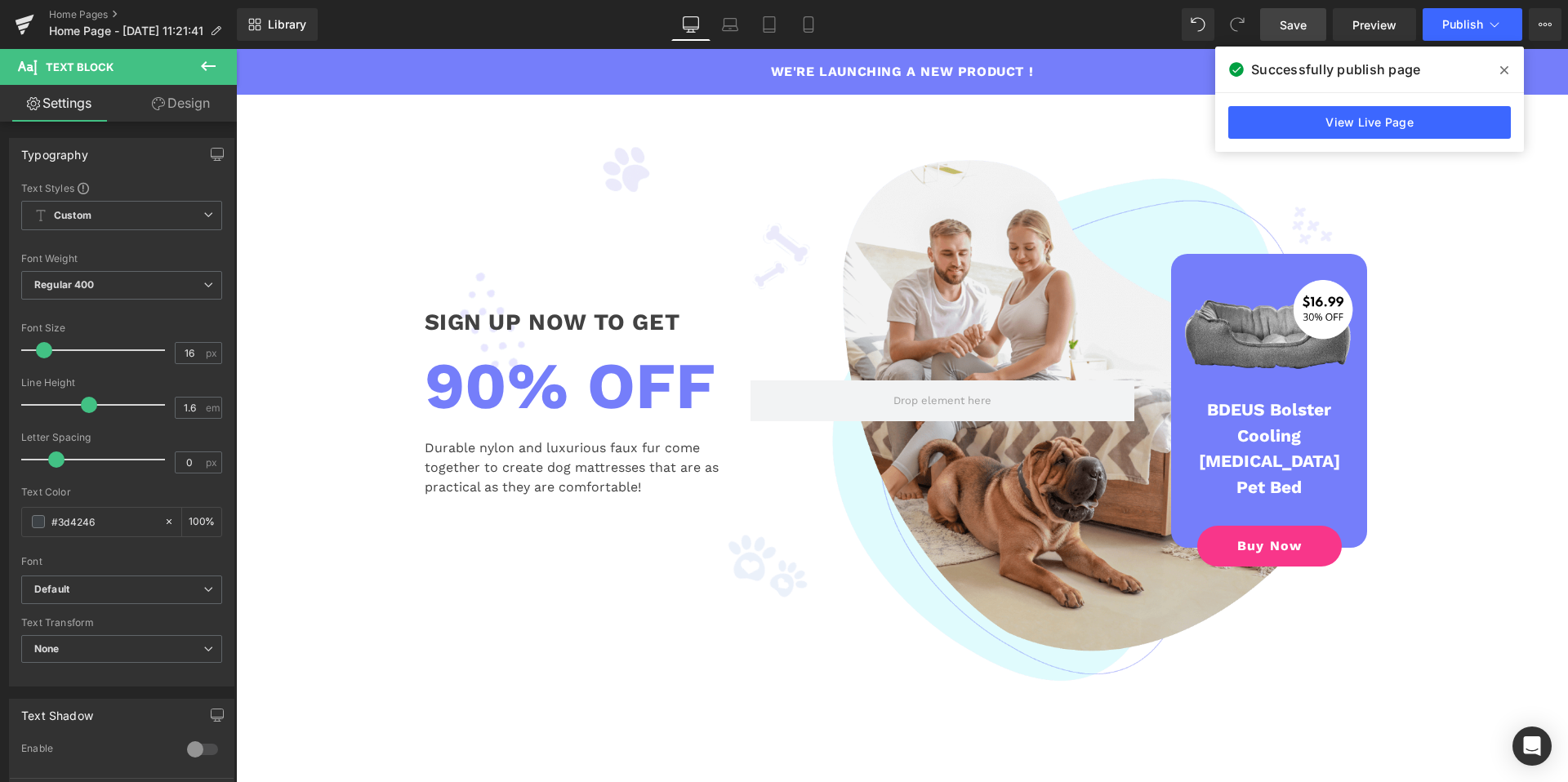
scroll to position [0, 0]
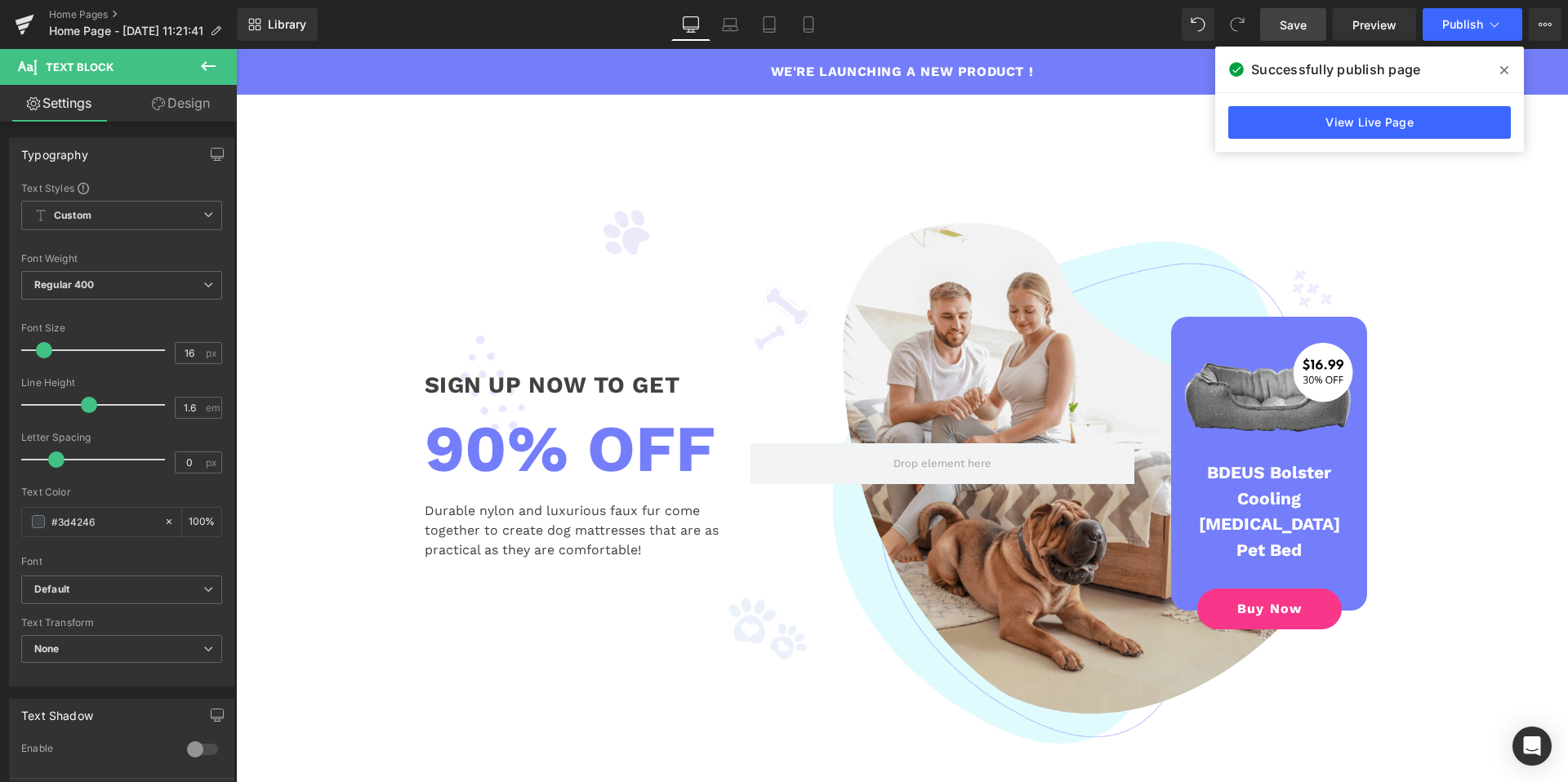
click at [1501, 77] on span at bounding box center [1504, 70] width 26 height 26
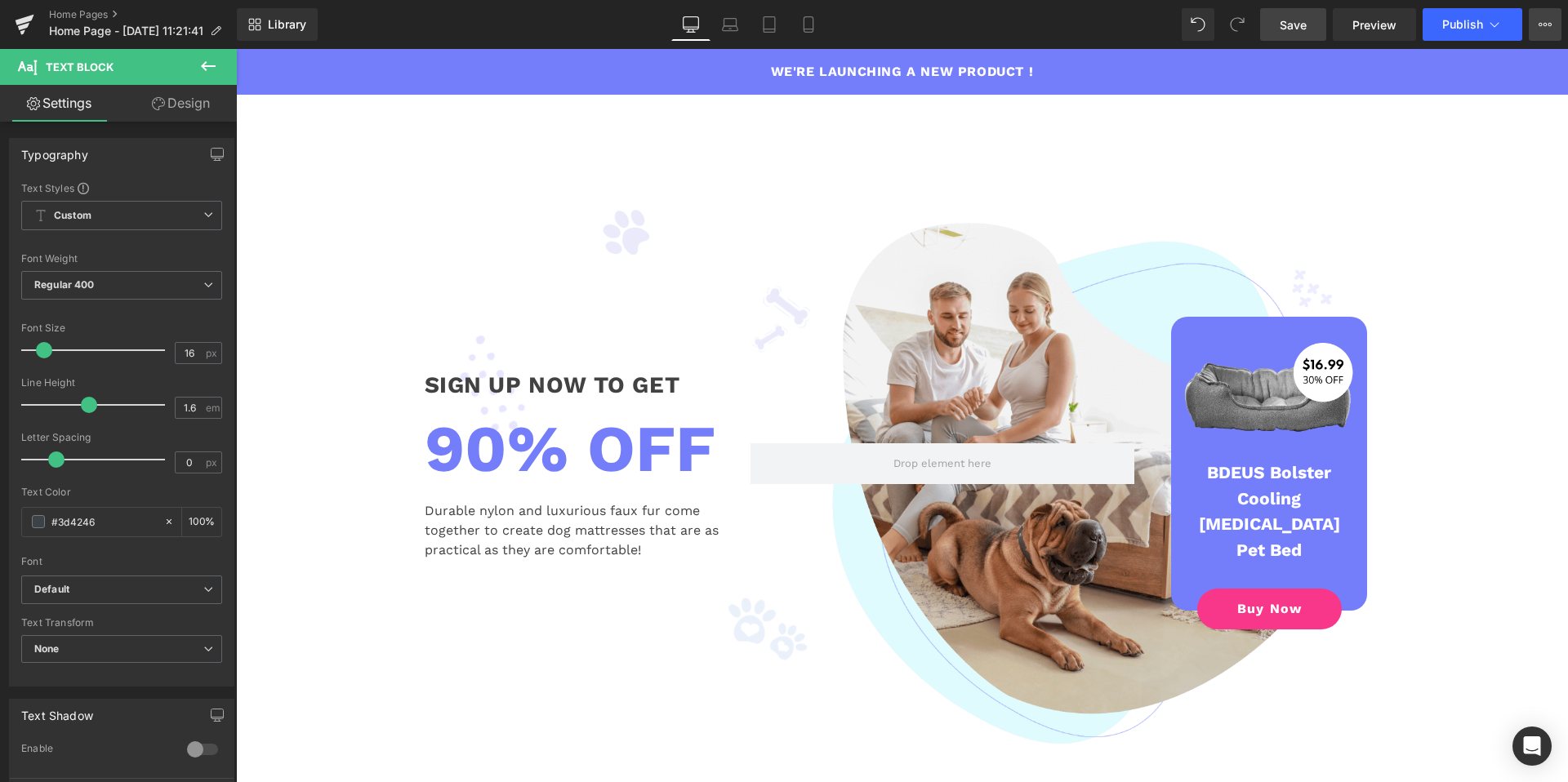
click at [1539, 37] on button "View Live Page View with current Template Save Template to Library Schedule Pub…" at bounding box center [1545, 24] width 33 height 33
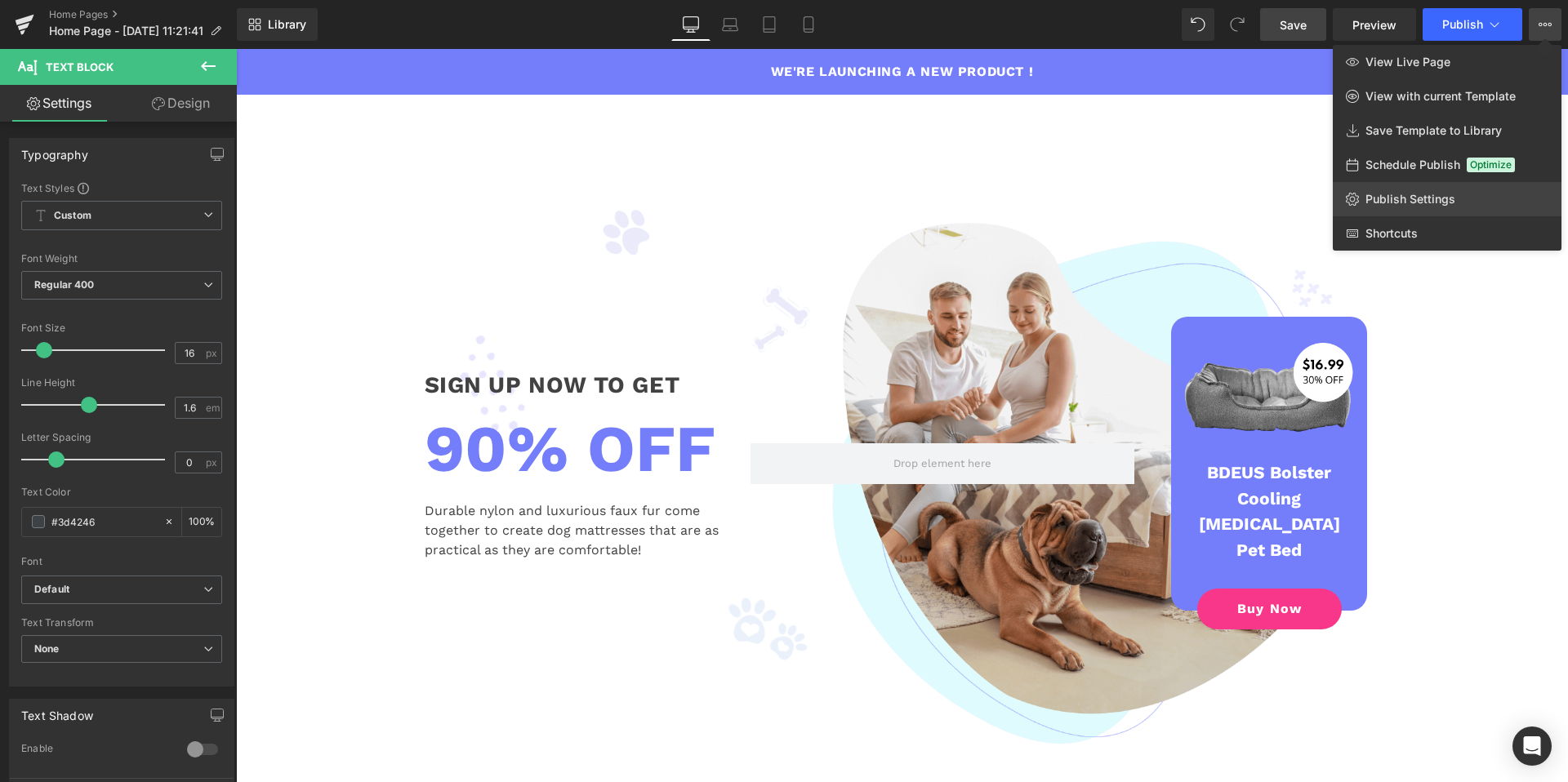
click at [1397, 201] on span "Publish Settings" at bounding box center [1410, 199] width 90 height 15
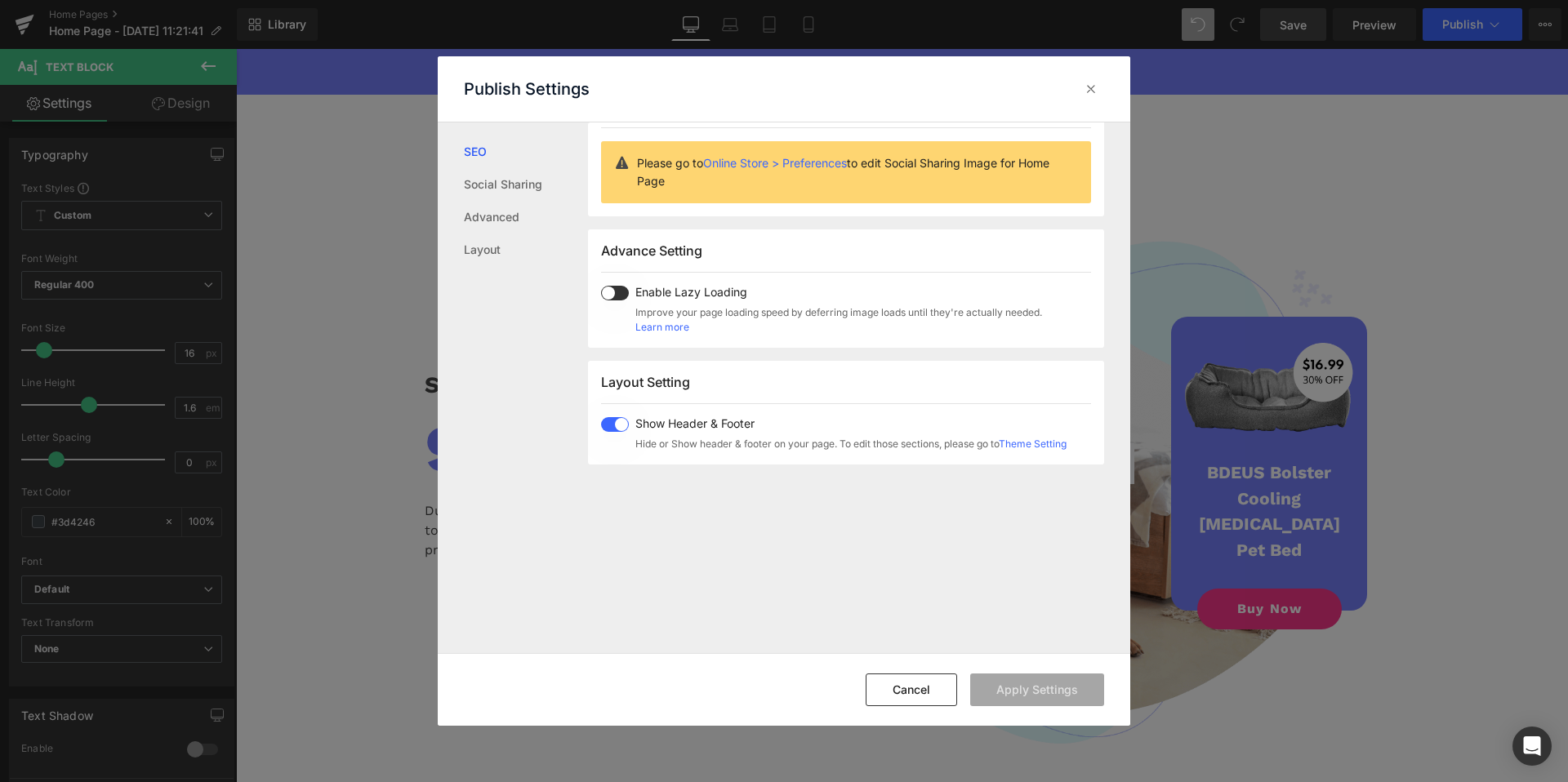
scroll to position [65, 0]
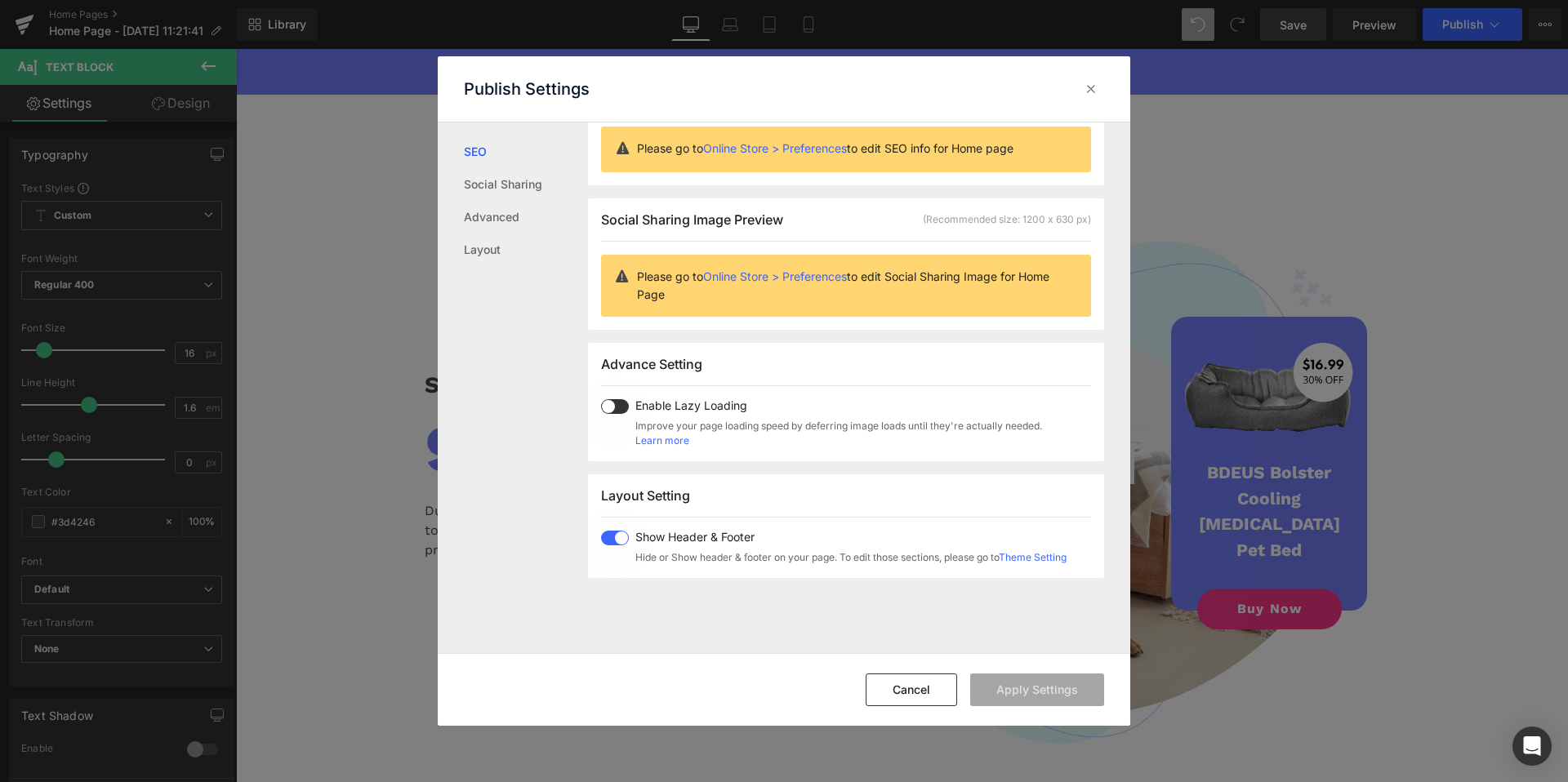
click at [622, 409] on span at bounding box center [615, 406] width 28 height 15
click at [1033, 697] on button "Apply Settings" at bounding box center [1037, 690] width 134 height 33
click at [1093, 106] on div "Publish Settings" at bounding box center [784, 88] width 692 height 65
click at [1091, 84] on icon at bounding box center [1091, 88] width 16 height 16
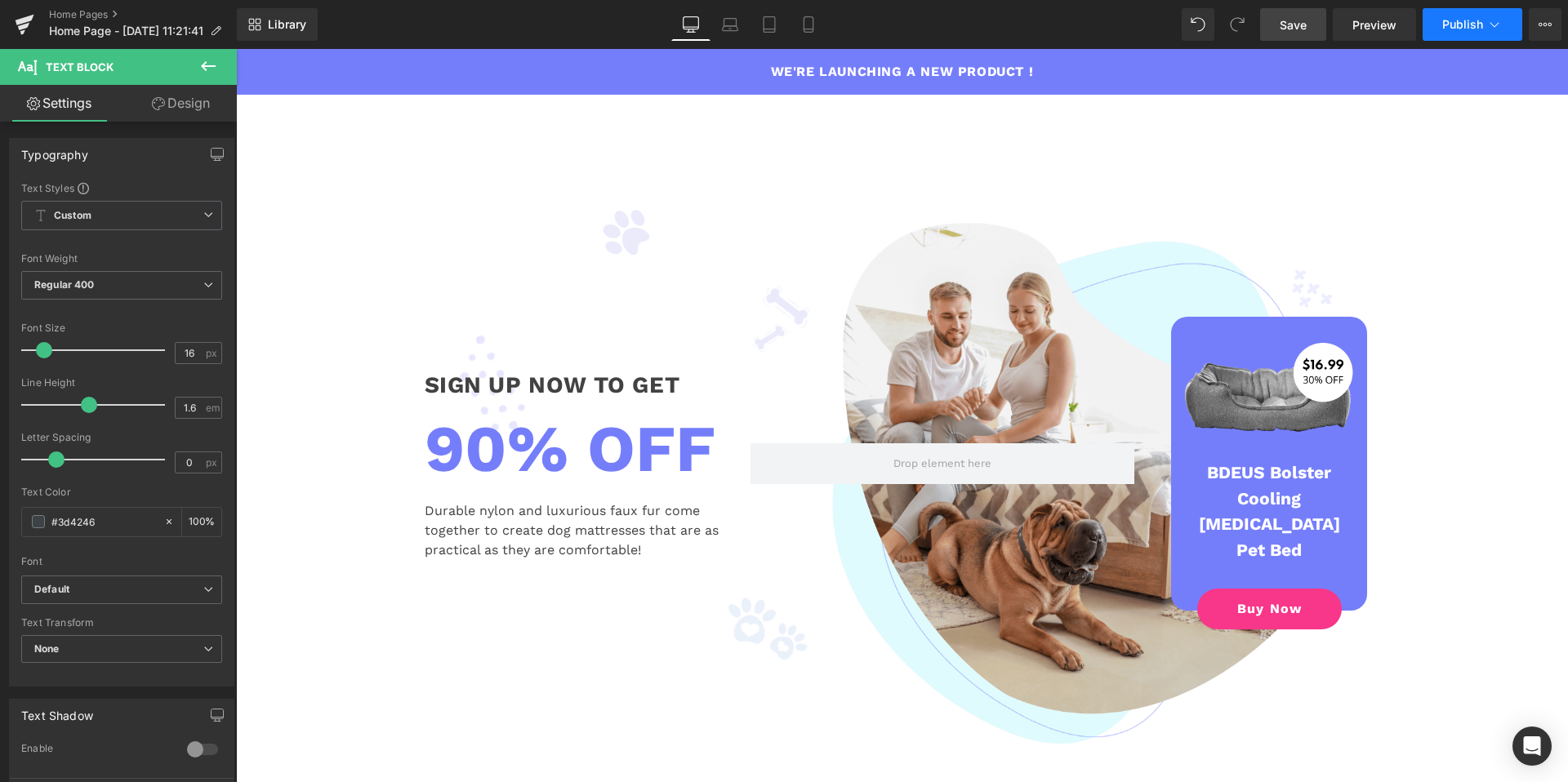
click at [1442, 27] on span "Publish" at bounding box center [1462, 24] width 41 height 13
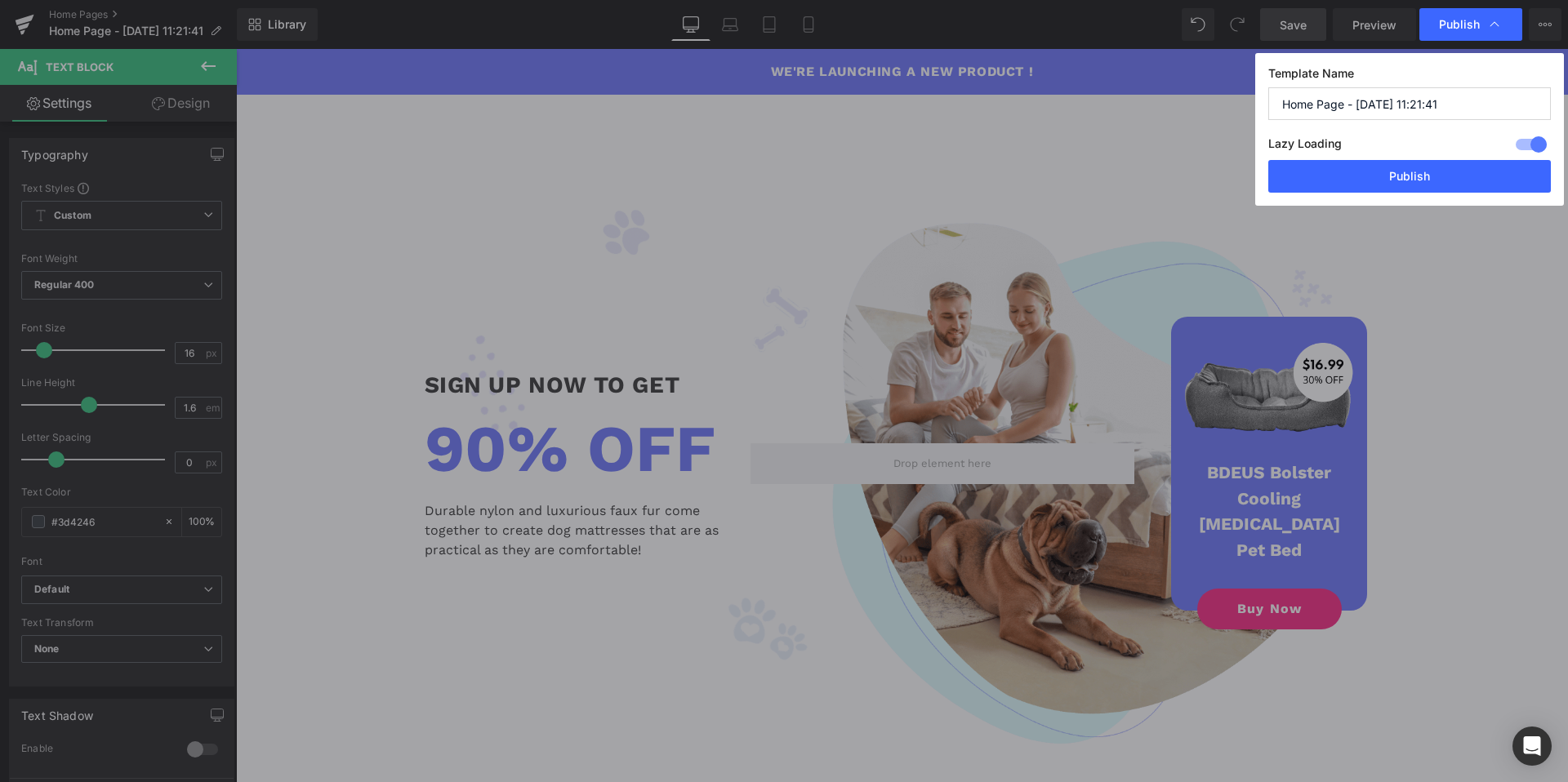
click at [1531, 147] on div at bounding box center [1531, 145] width 39 height 26
click at [1466, 164] on button "Publish" at bounding box center [1409, 177] width 283 height 33
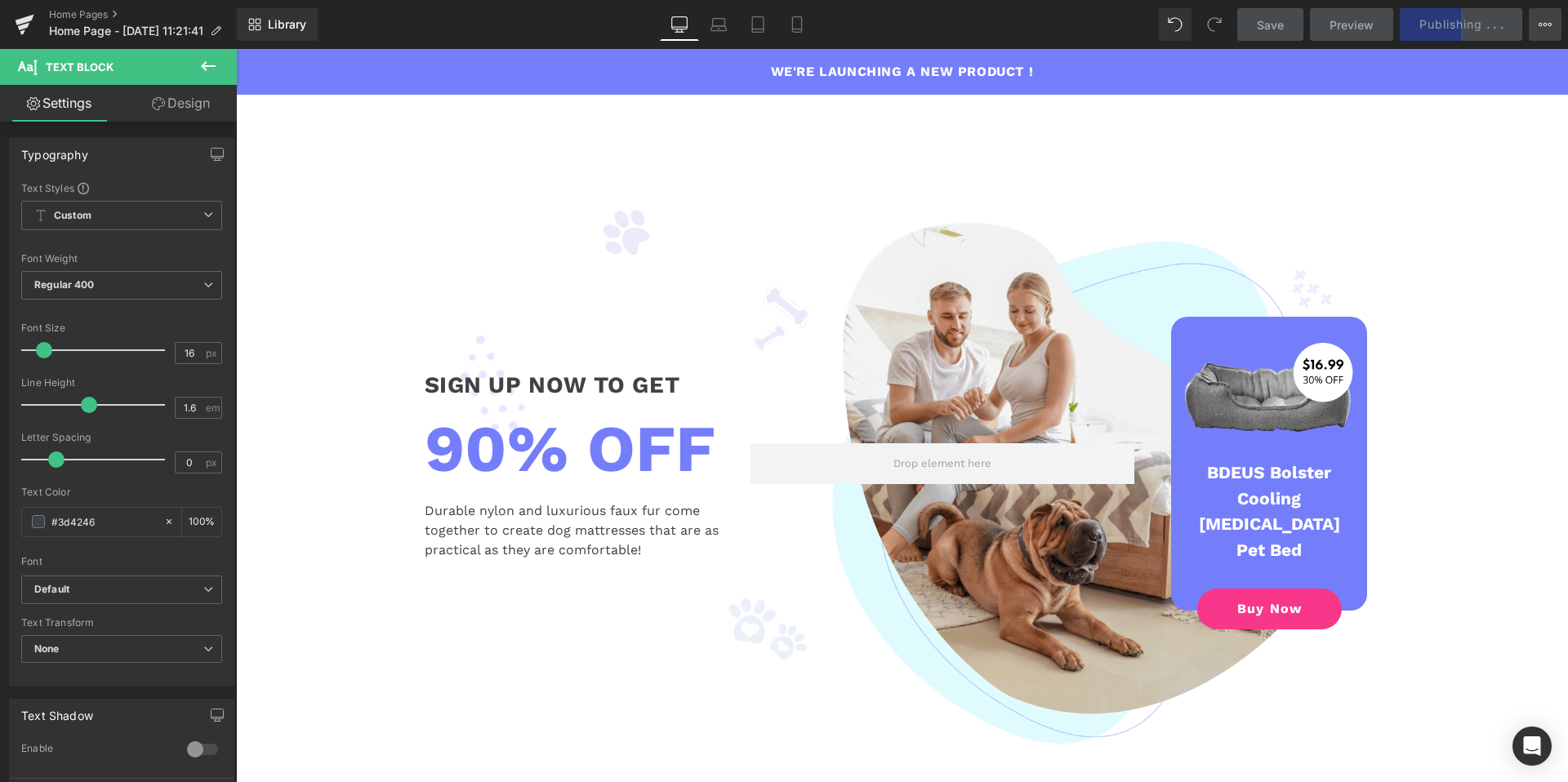
click at [1544, 28] on icon at bounding box center [1545, 24] width 13 height 13
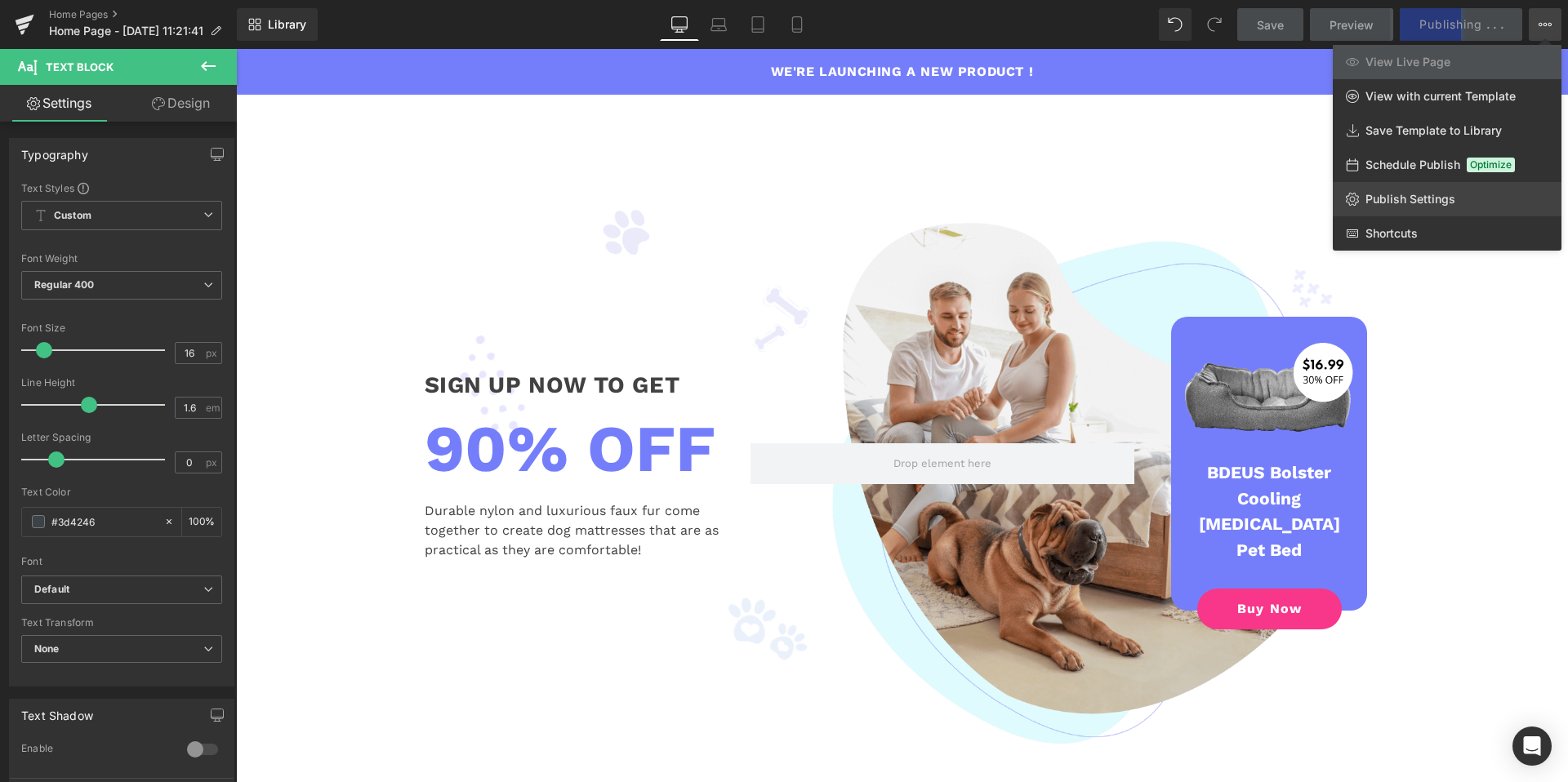
click at [1412, 205] on span "Publish Settings" at bounding box center [1410, 199] width 90 height 15
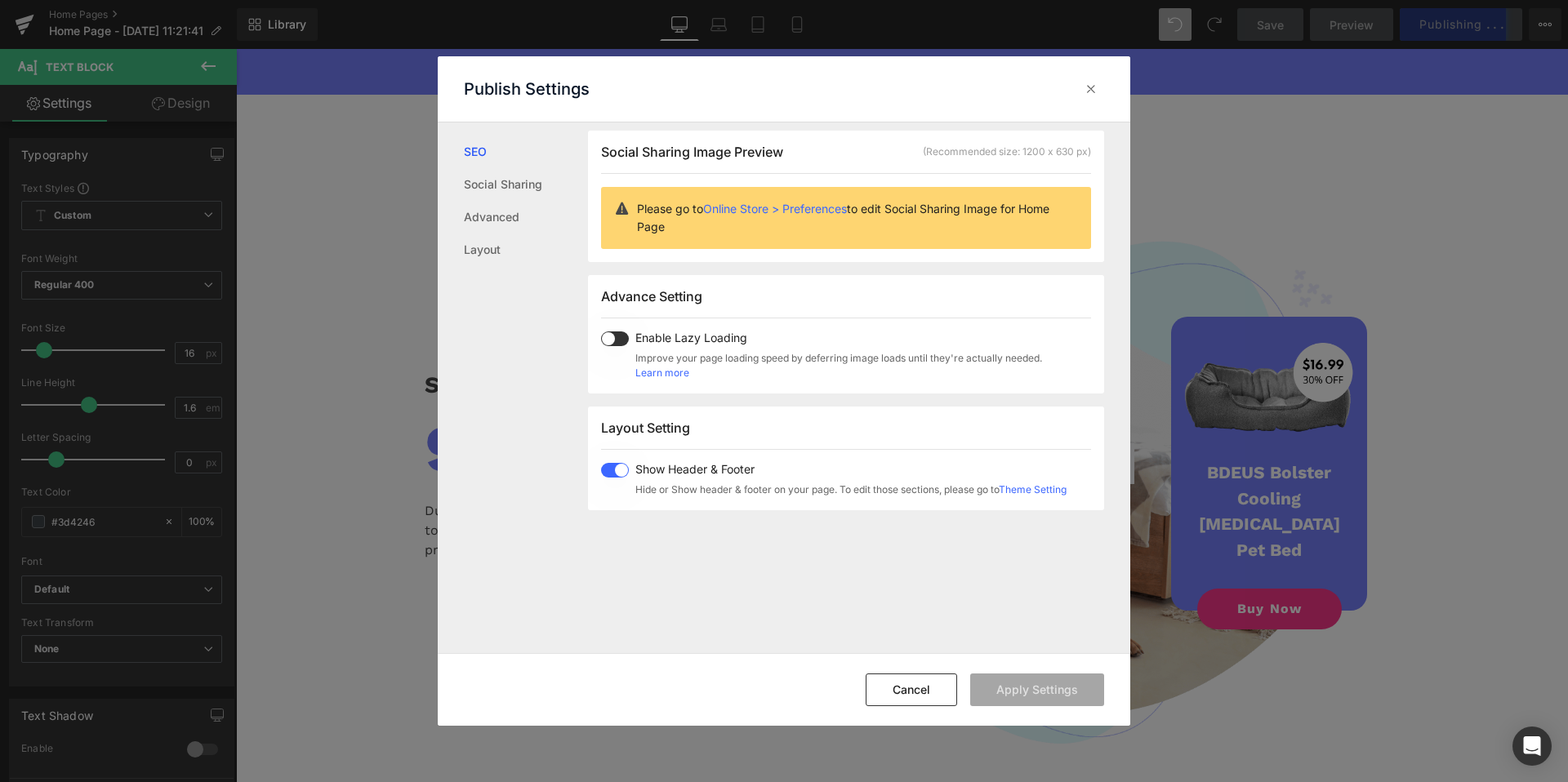
scroll to position [114, 0]
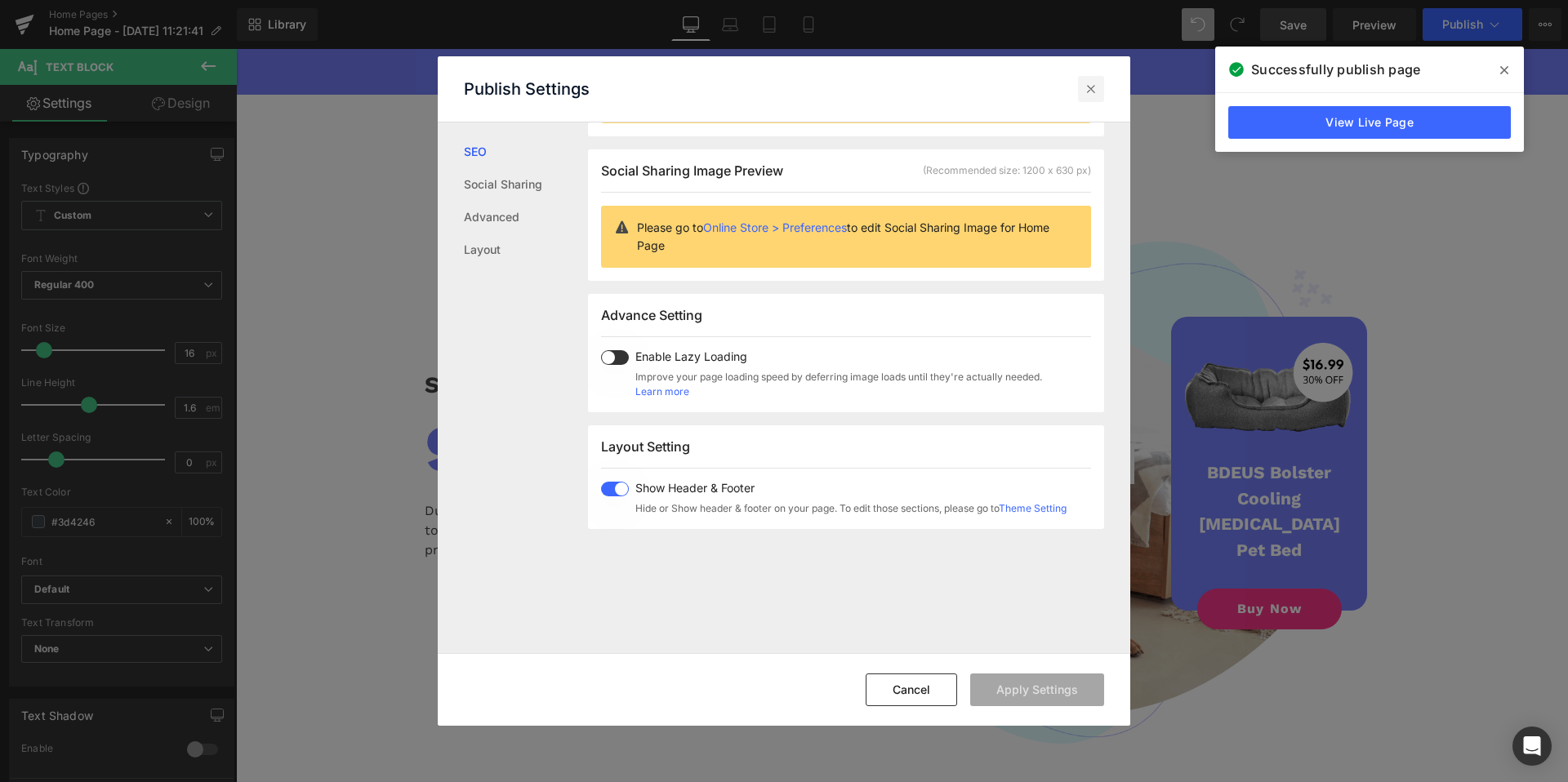
click at [1092, 99] on div at bounding box center [1091, 89] width 26 height 26
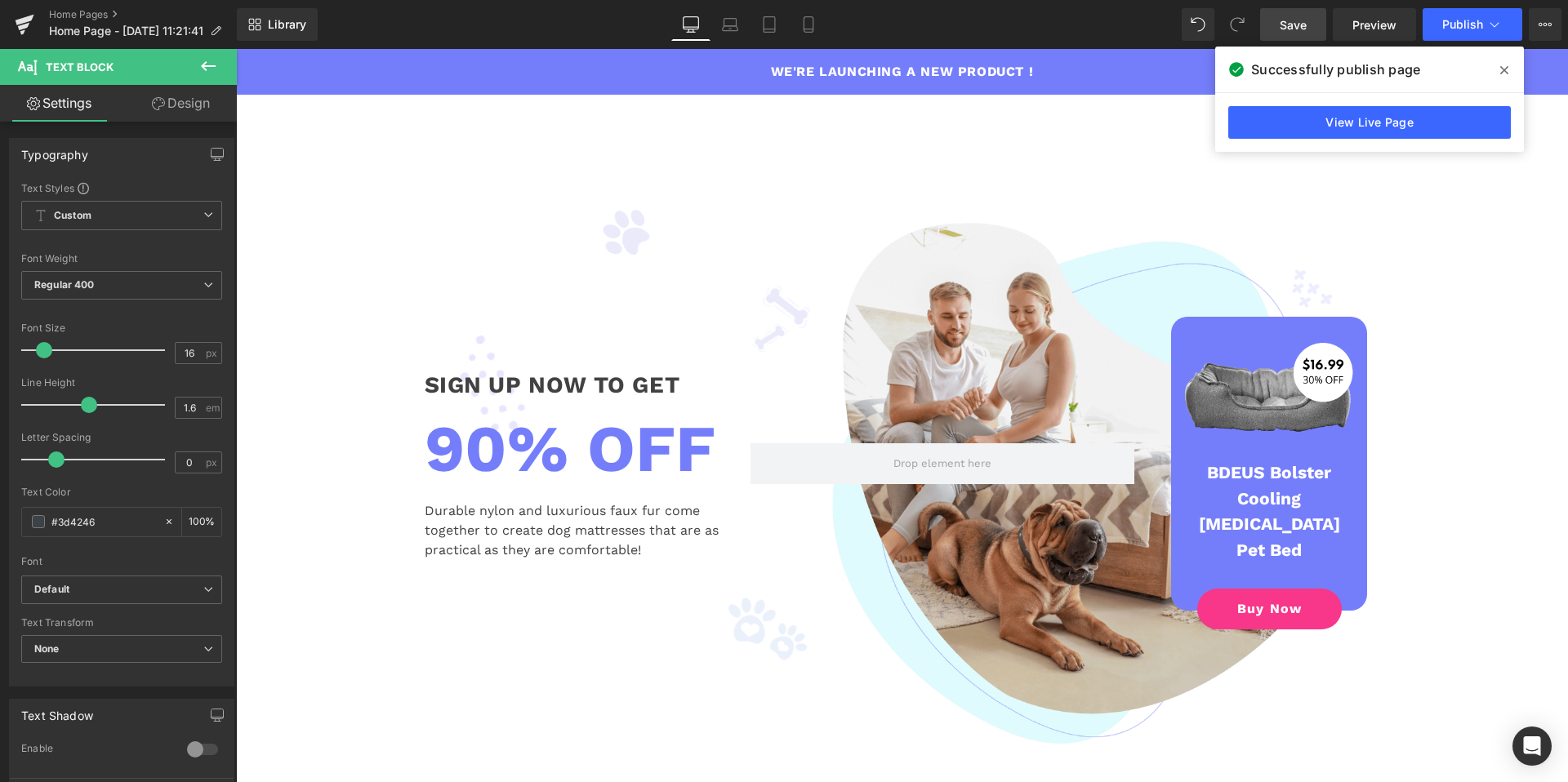
click at [1509, 76] on span at bounding box center [1504, 70] width 26 height 26
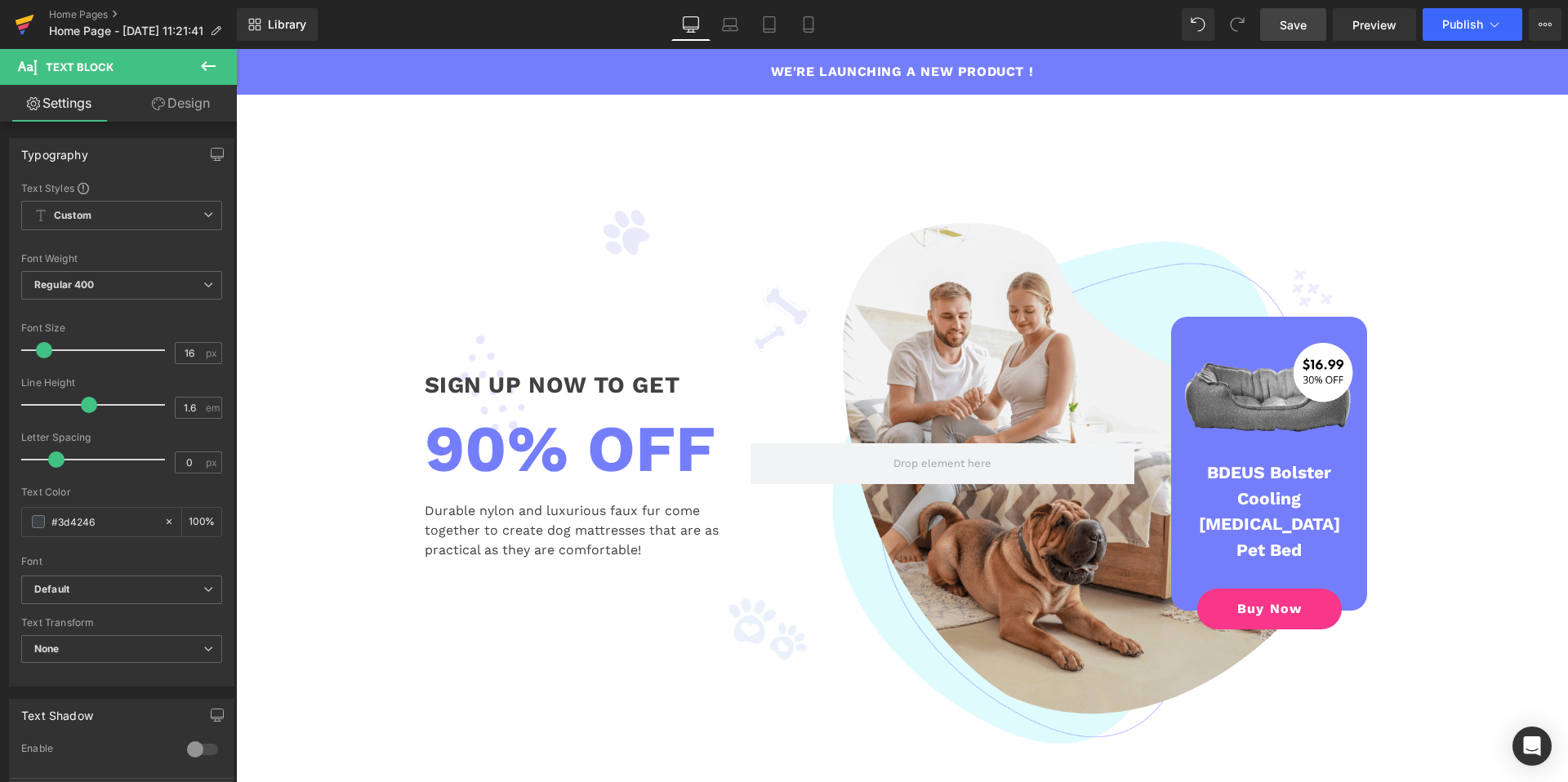
click at [28, 29] on icon at bounding box center [24, 24] width 20 height 41
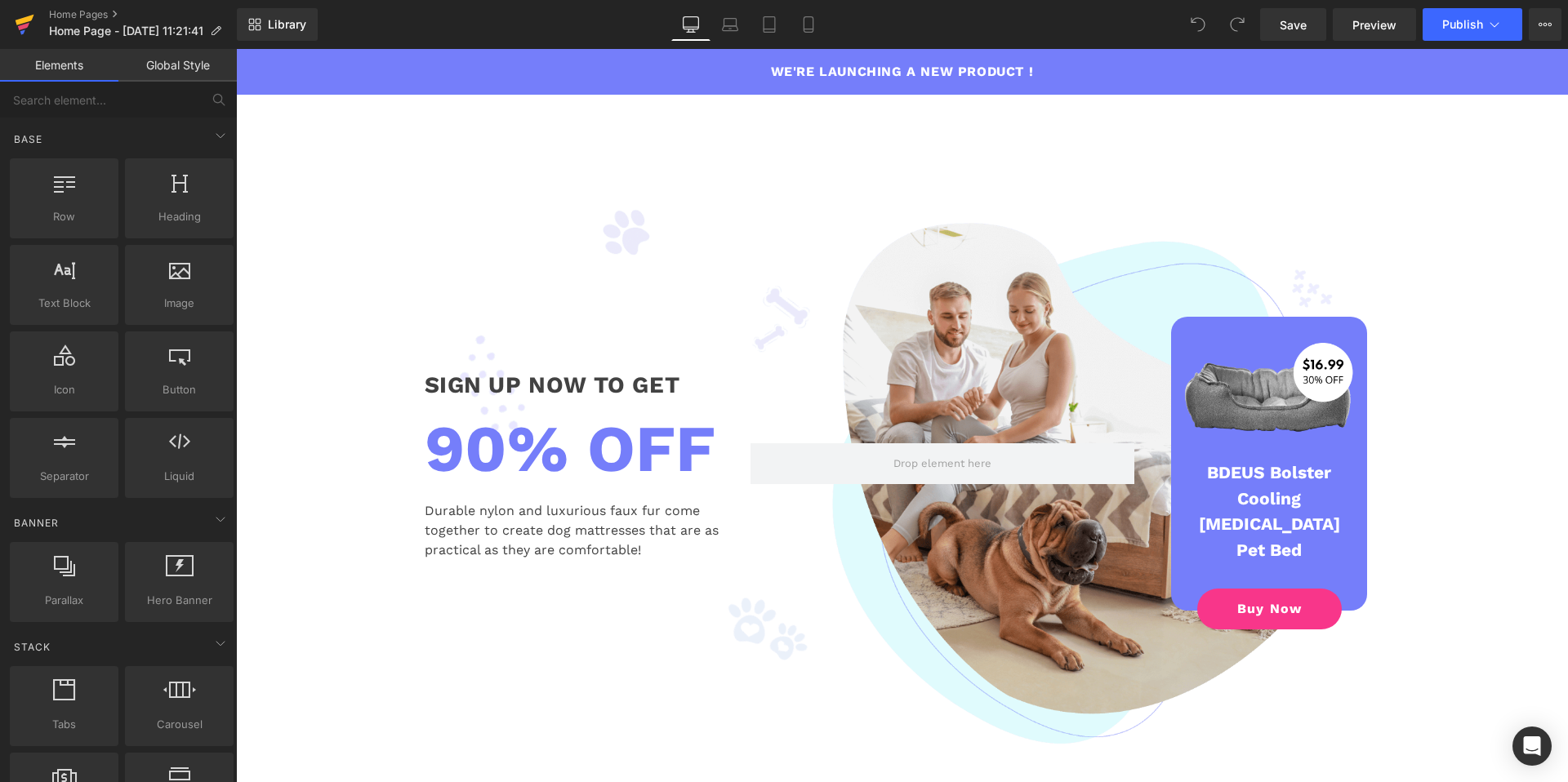
click at [30, 23] on icon at bounding box center [24, 24] width 20 height 41
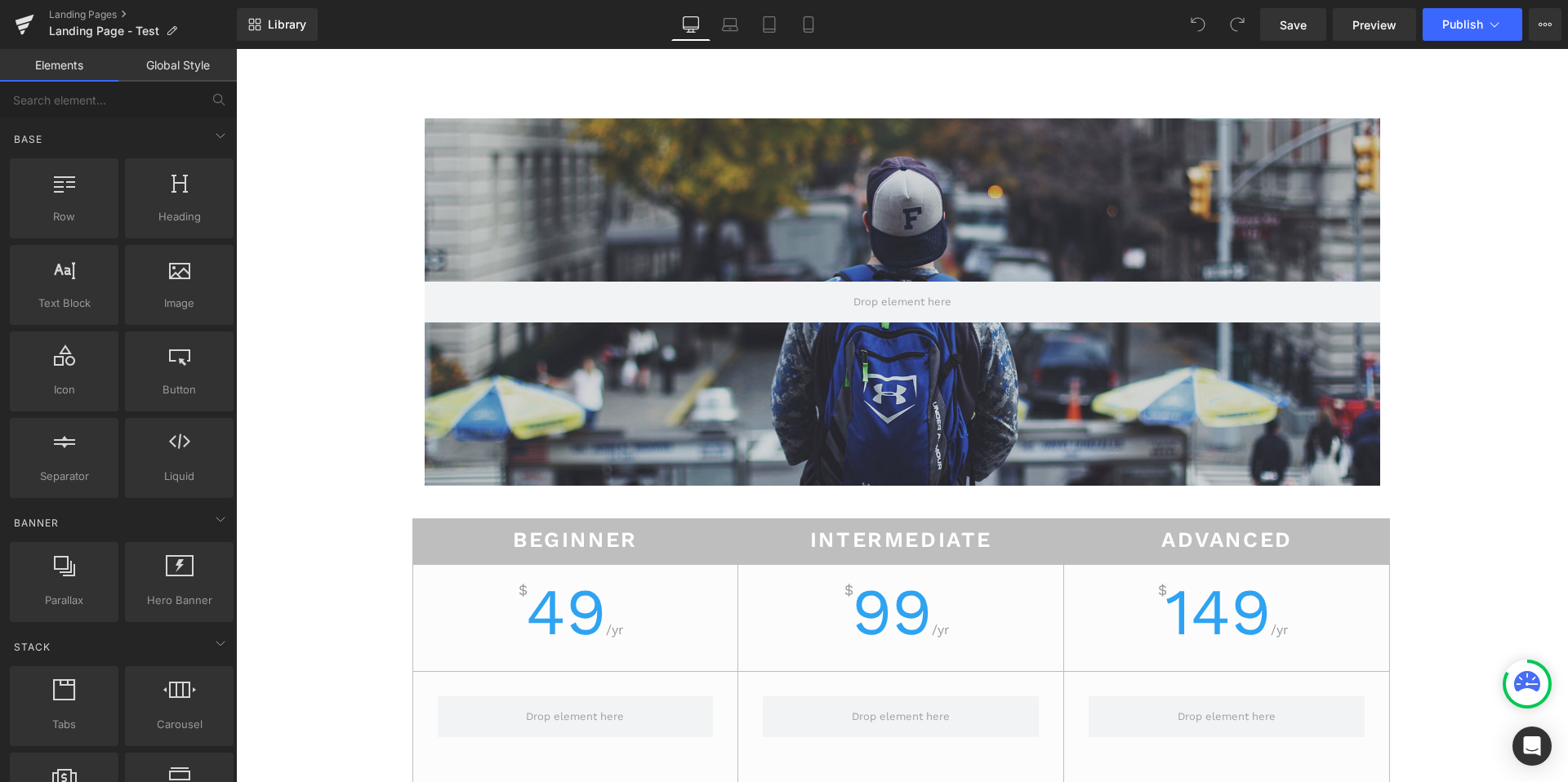
click at [1537, 25] on button "View Live Page View with current Template Save Template to Library Schedule Pub…" at bounding box center [1545, 24] width 33 height 33
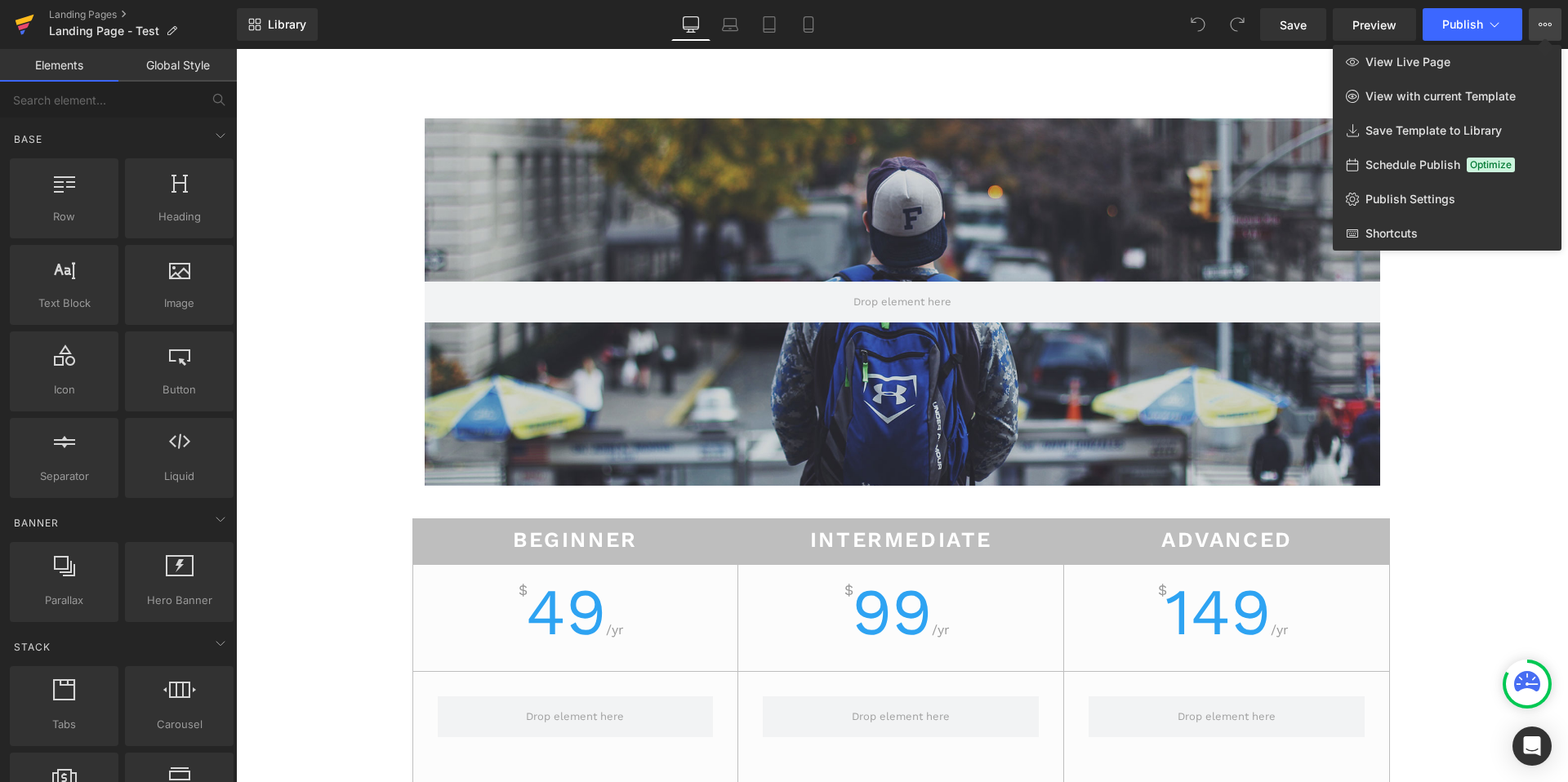
click at [24, 29] on icon at bounding box center [24, 24] width 20 height 41
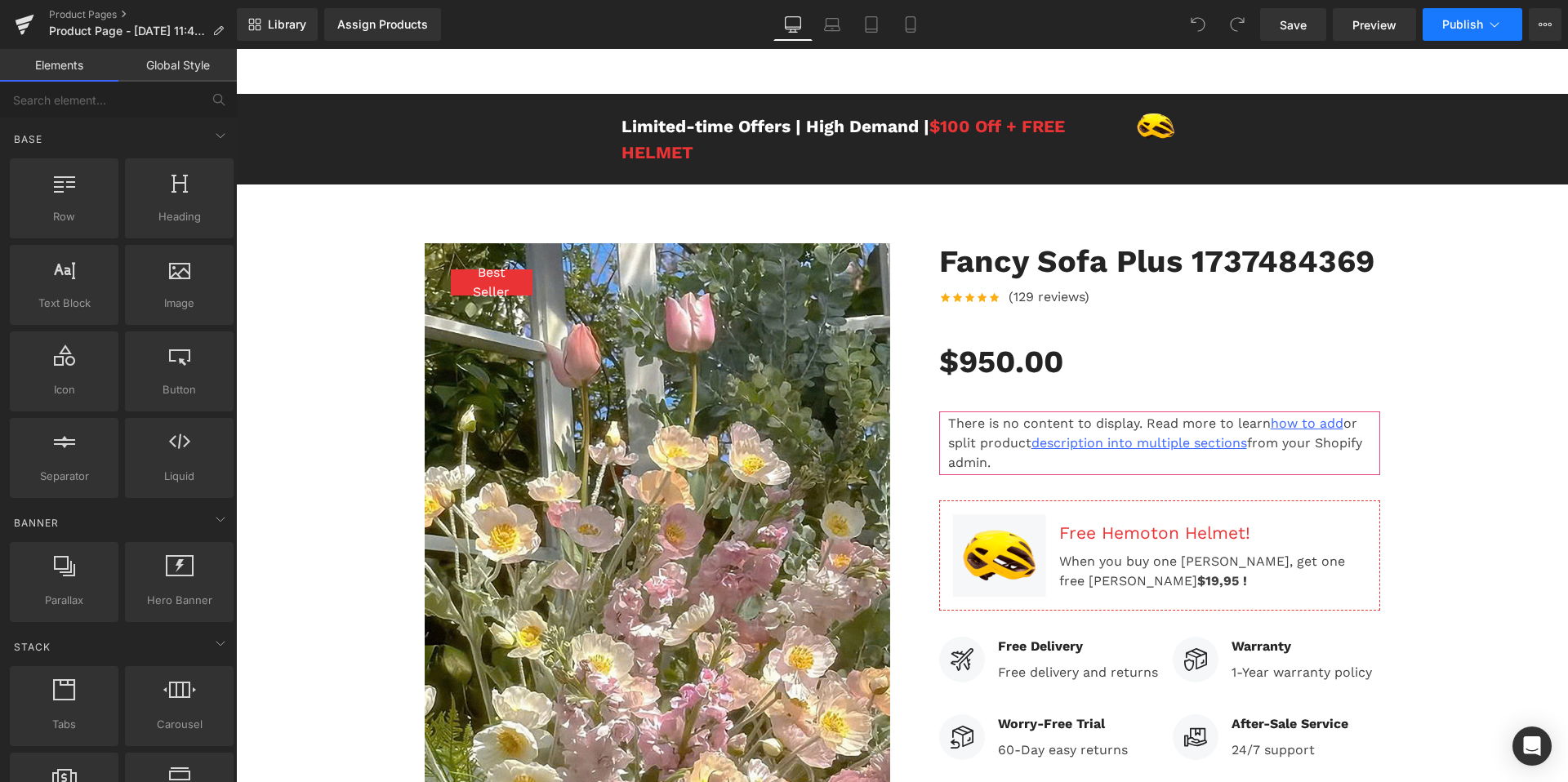
click at [1449, 30] on span "Publish" at bounding box center [1462, 24] width 41 height 13
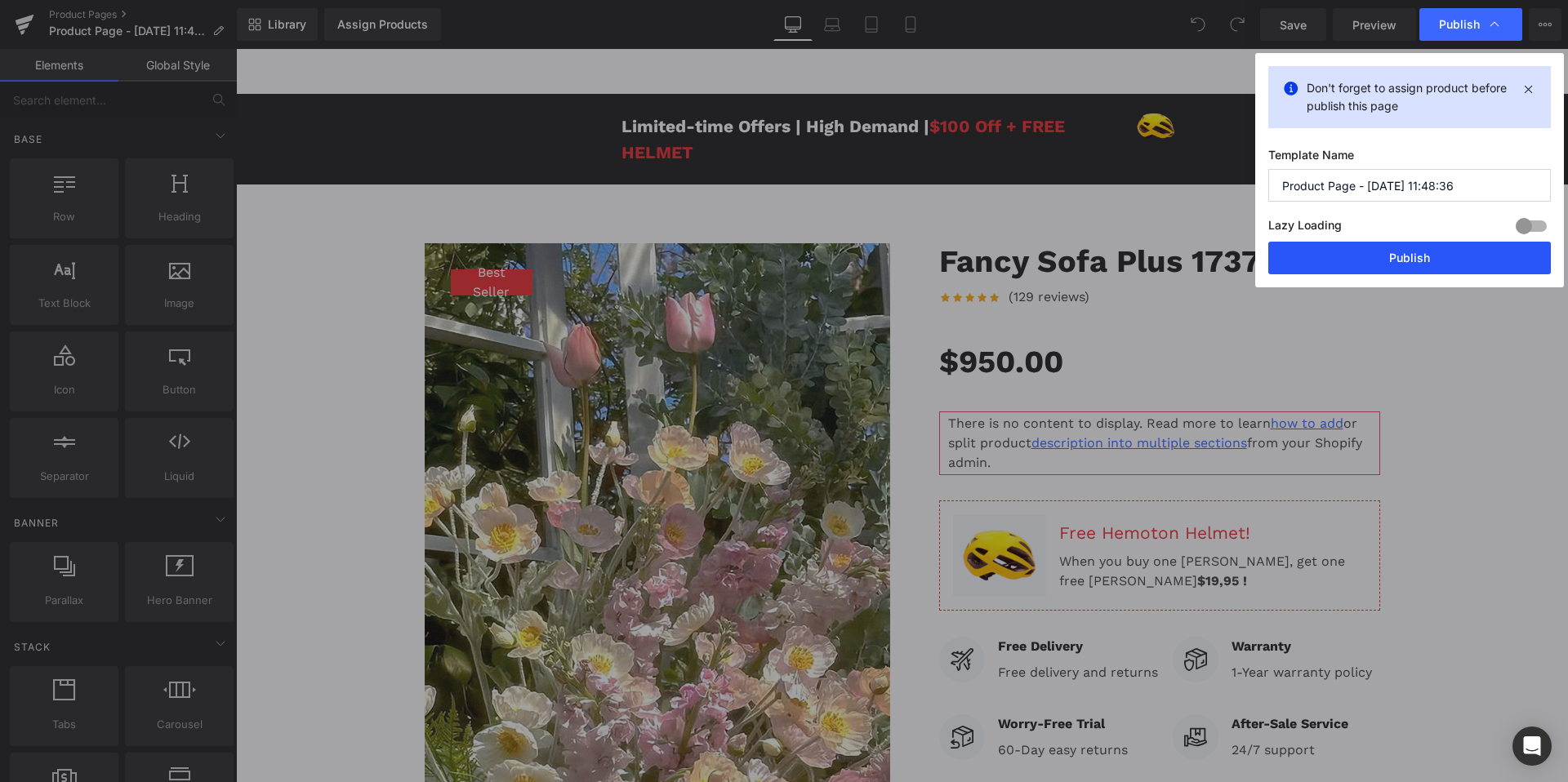
click at [1460, 256] on button "Publish" at bounding box center [1409, 258] width 283 height 33
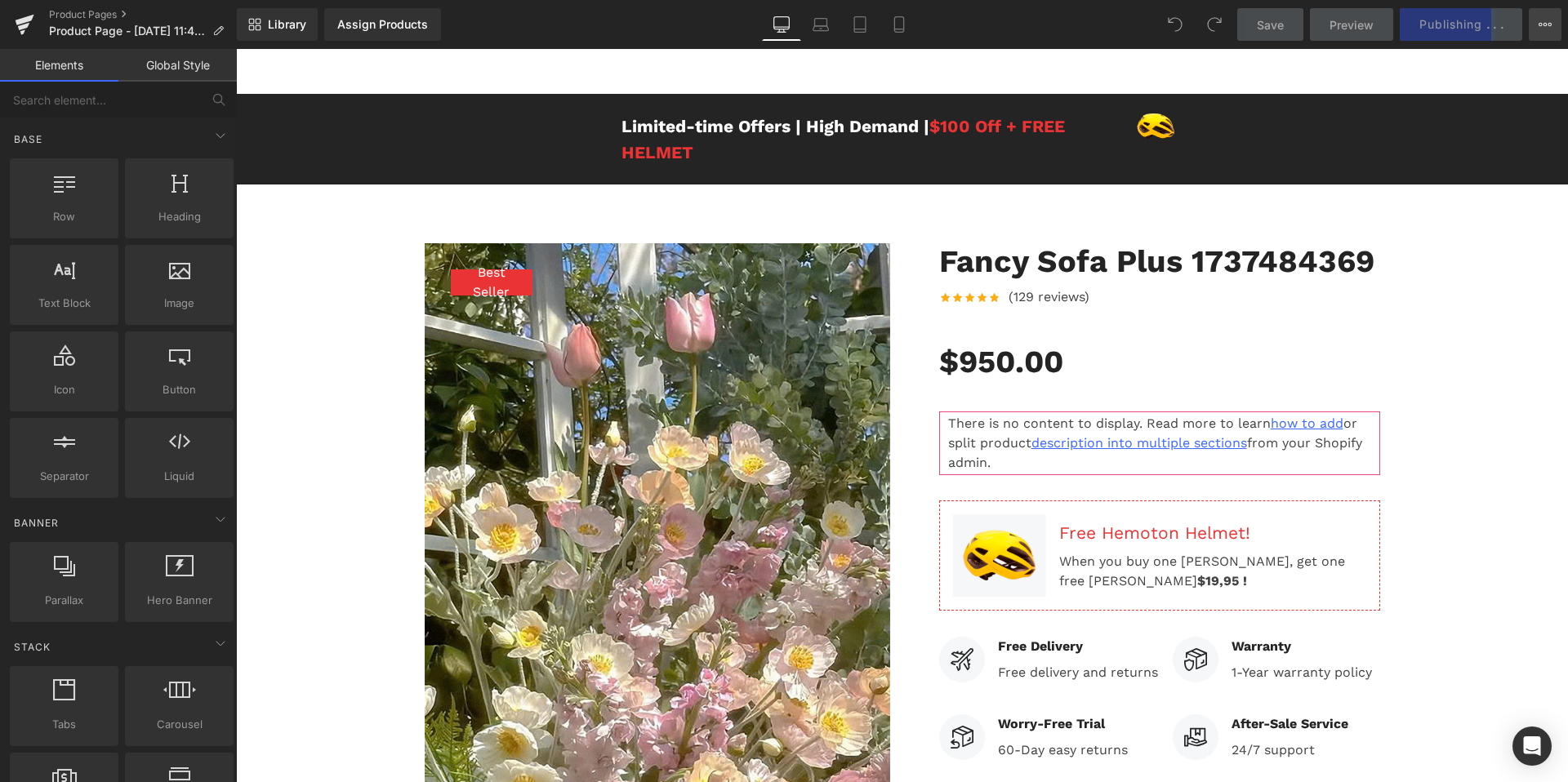
click at [1545, 32] on button "View Live Page View with current Template Save Template to Library Schedule Pub…" at bounding box center [1545, 24] width 33 height 33
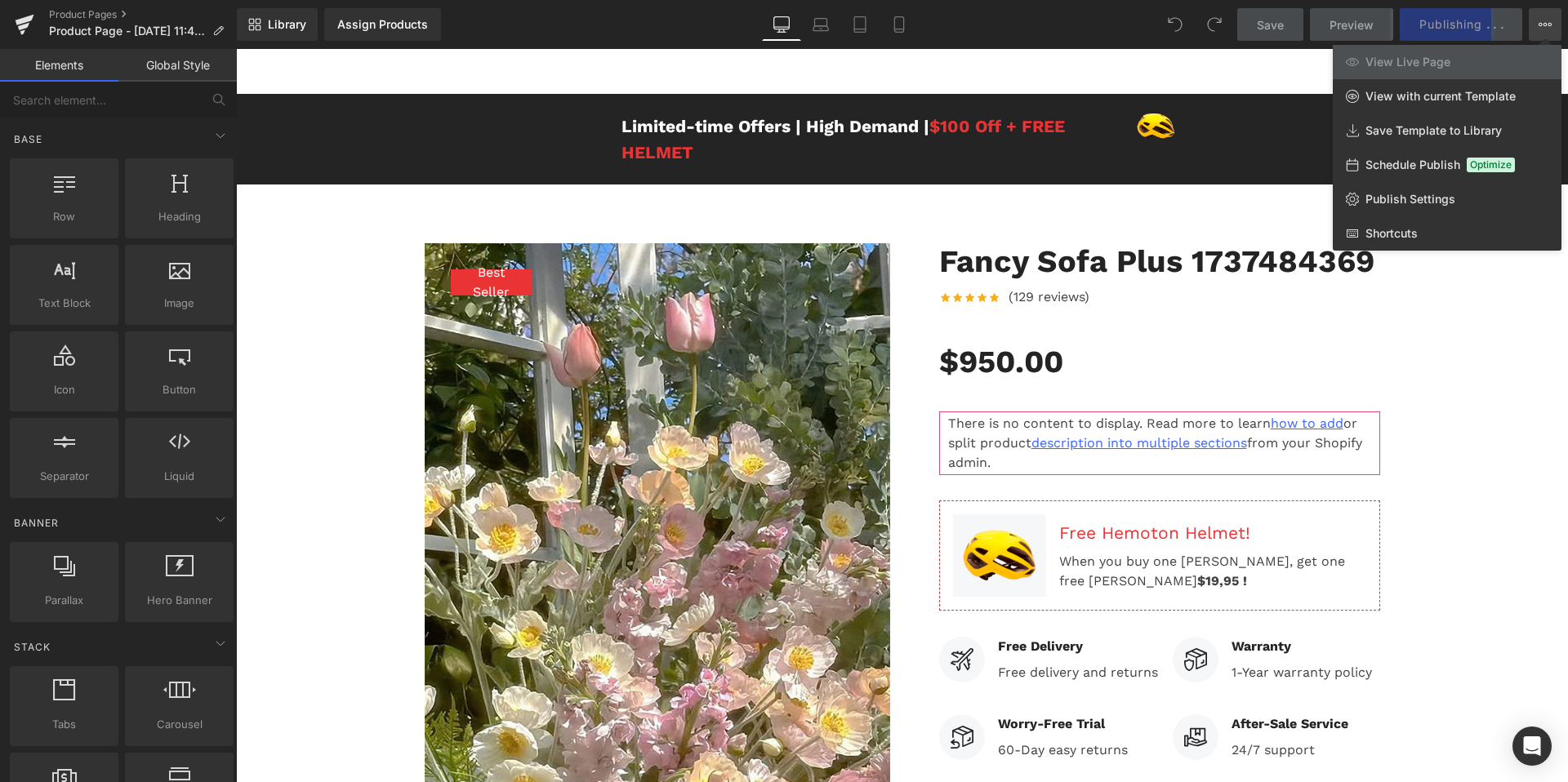
click at [1545, 32] on button "View Live Page View with current Template Save Template to Library Schedule Pub…" at bounding box center [1545, 24] width 33 height 33
